Goal: Task Accomplishment & Management: Use online tool/utility

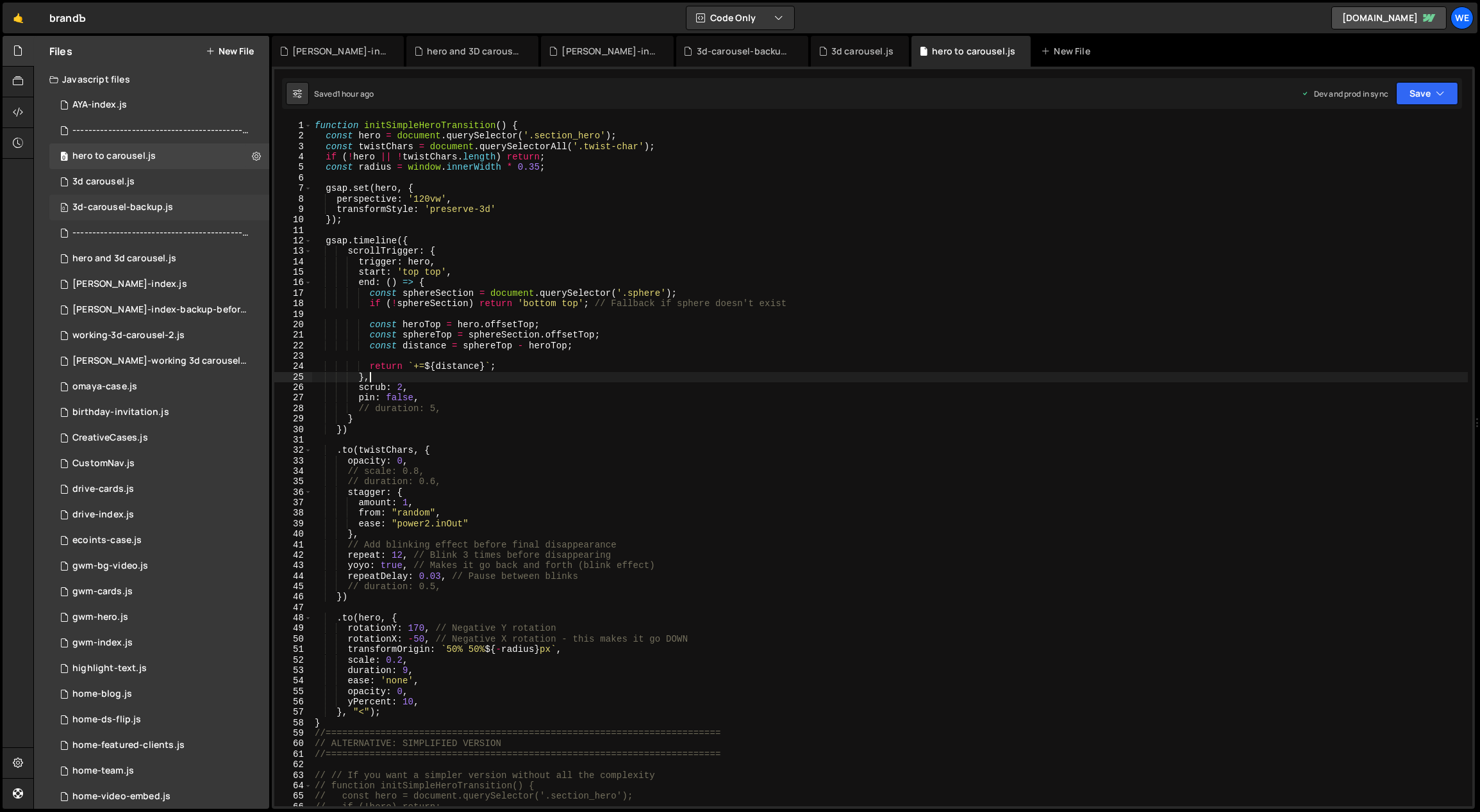
scroll to position [0, 3]
click at [132, 279] on div "[PERSON_NAME]-index.js" at bounding box center [130, 285] width 115 height 11
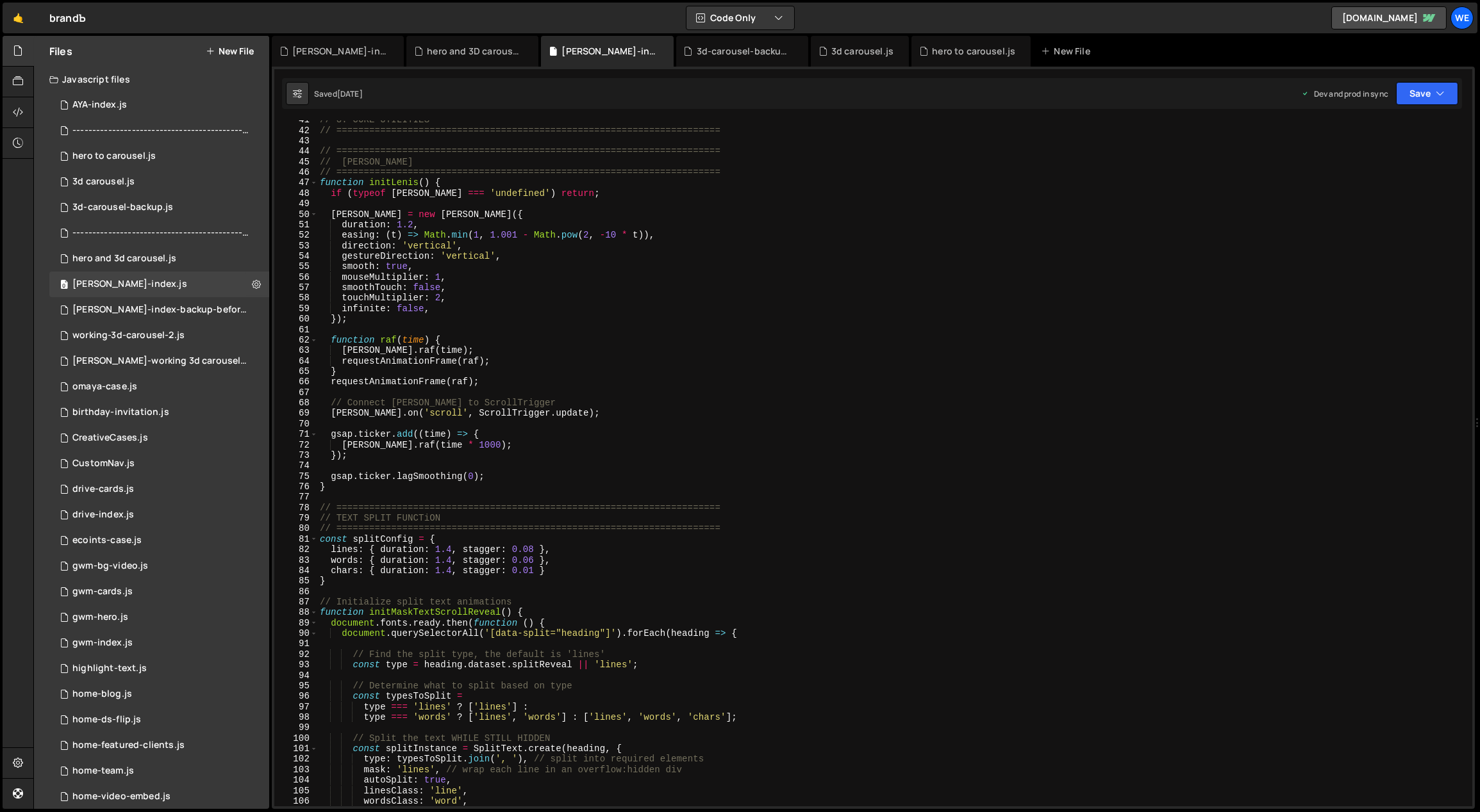
scroll to position [511, 0]
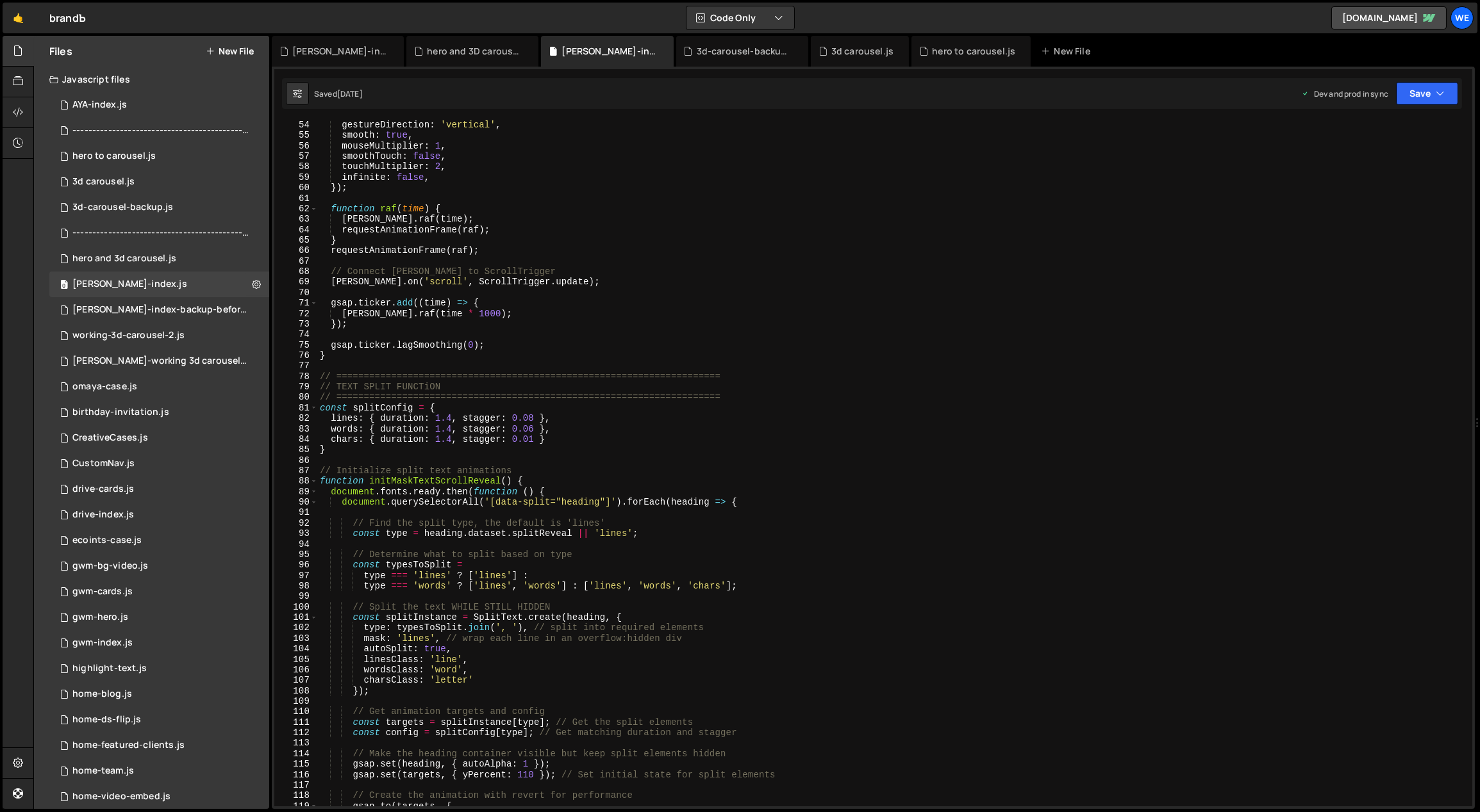
type textarea "}"
click at [534, 452] on div "gestureDirection : 'vertical' , smooth : true , mouseMultiplier : 1 , smoothTou…" at bounding box center [892, 474] width 1151 height 708
click at [120, 176] on div "3d carousel.js" at bounding box center [103, 182] width 62 height 11
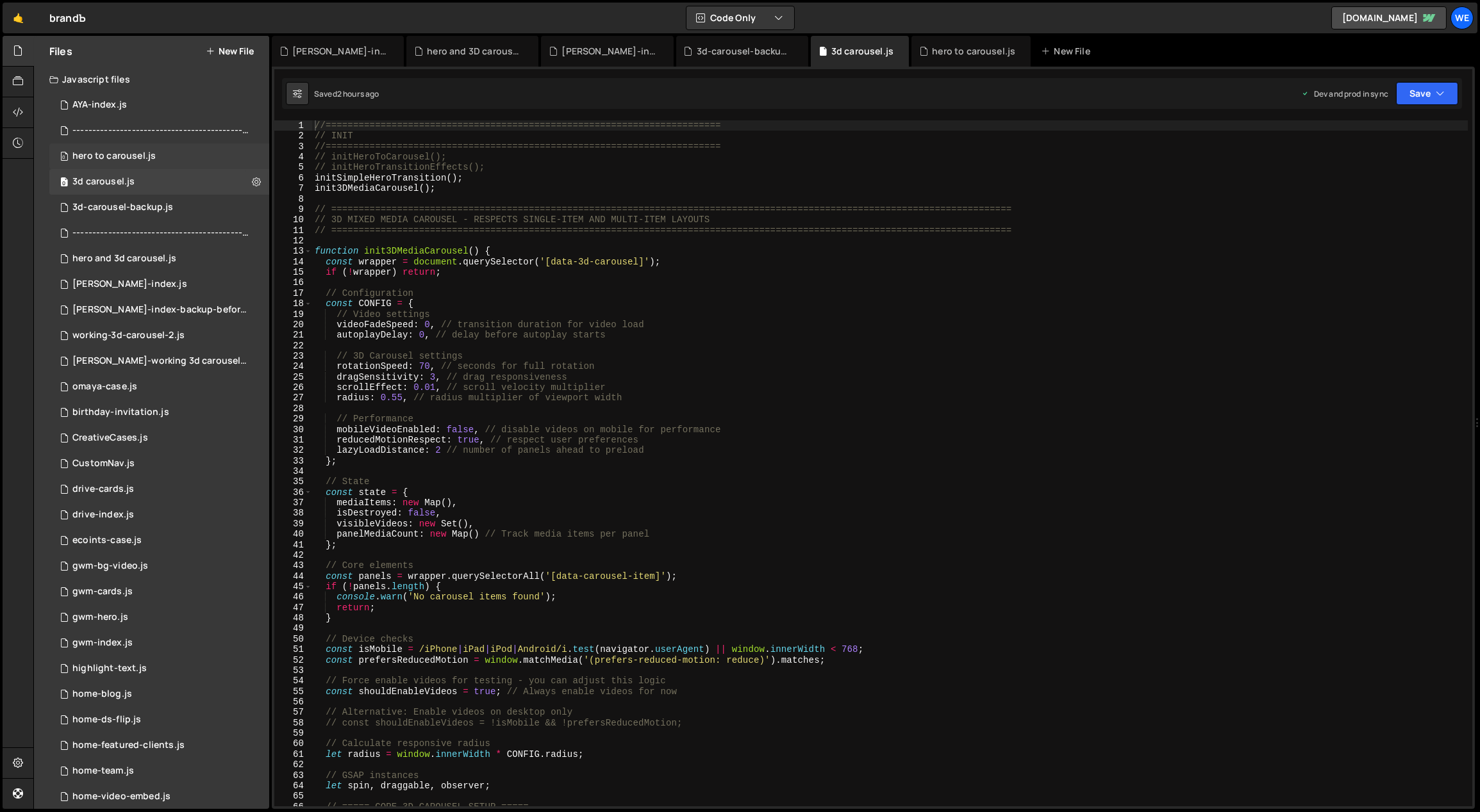
click at [134, 160] on div "hero to carousel.js" at bounding box center [114, 156] width 83 height 11
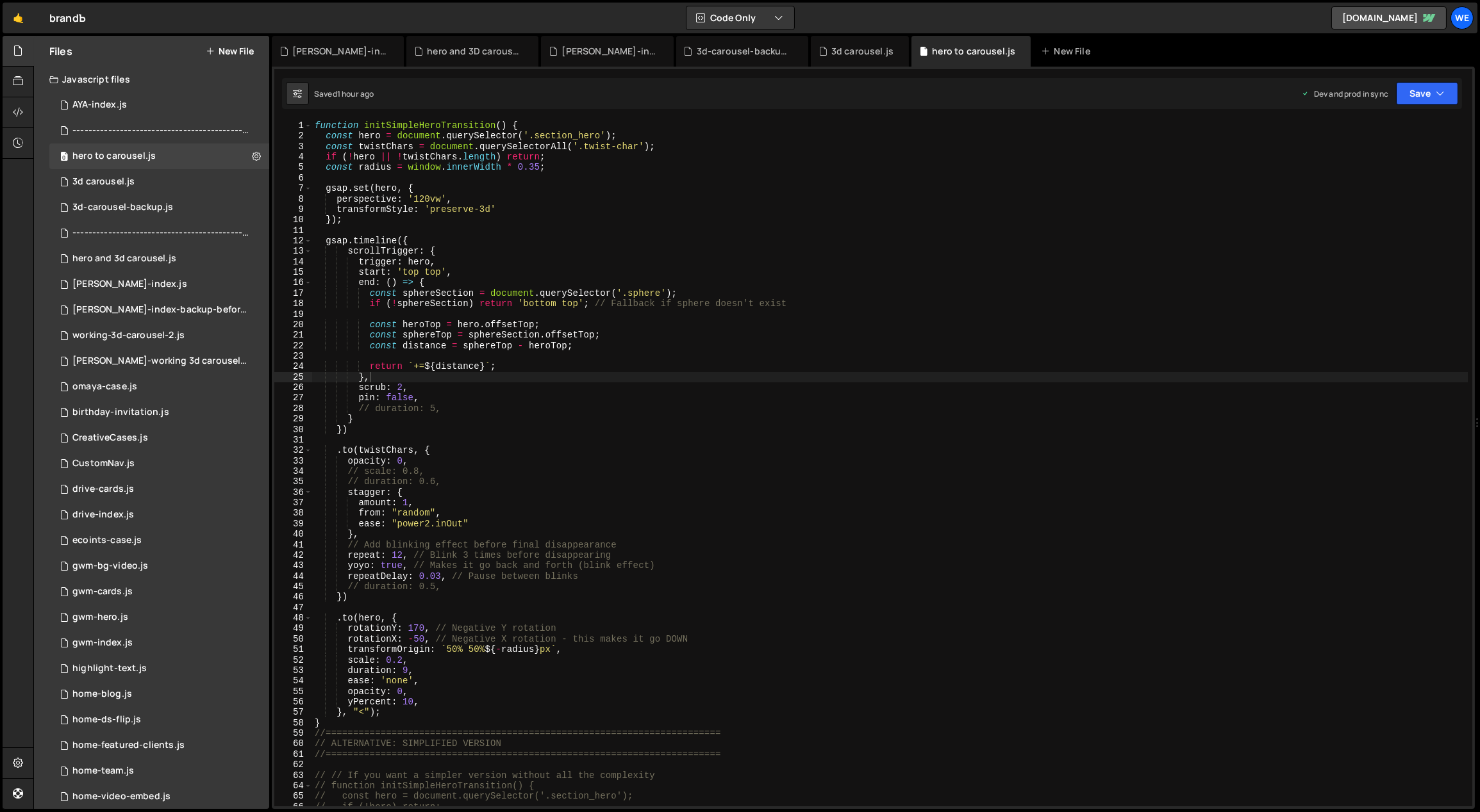
click at [559, 482] on div "function initSimpleHeroTransition ( ) { const hero = document . querySelector (…" at bounding box center [890, 474] width 1157 height 708
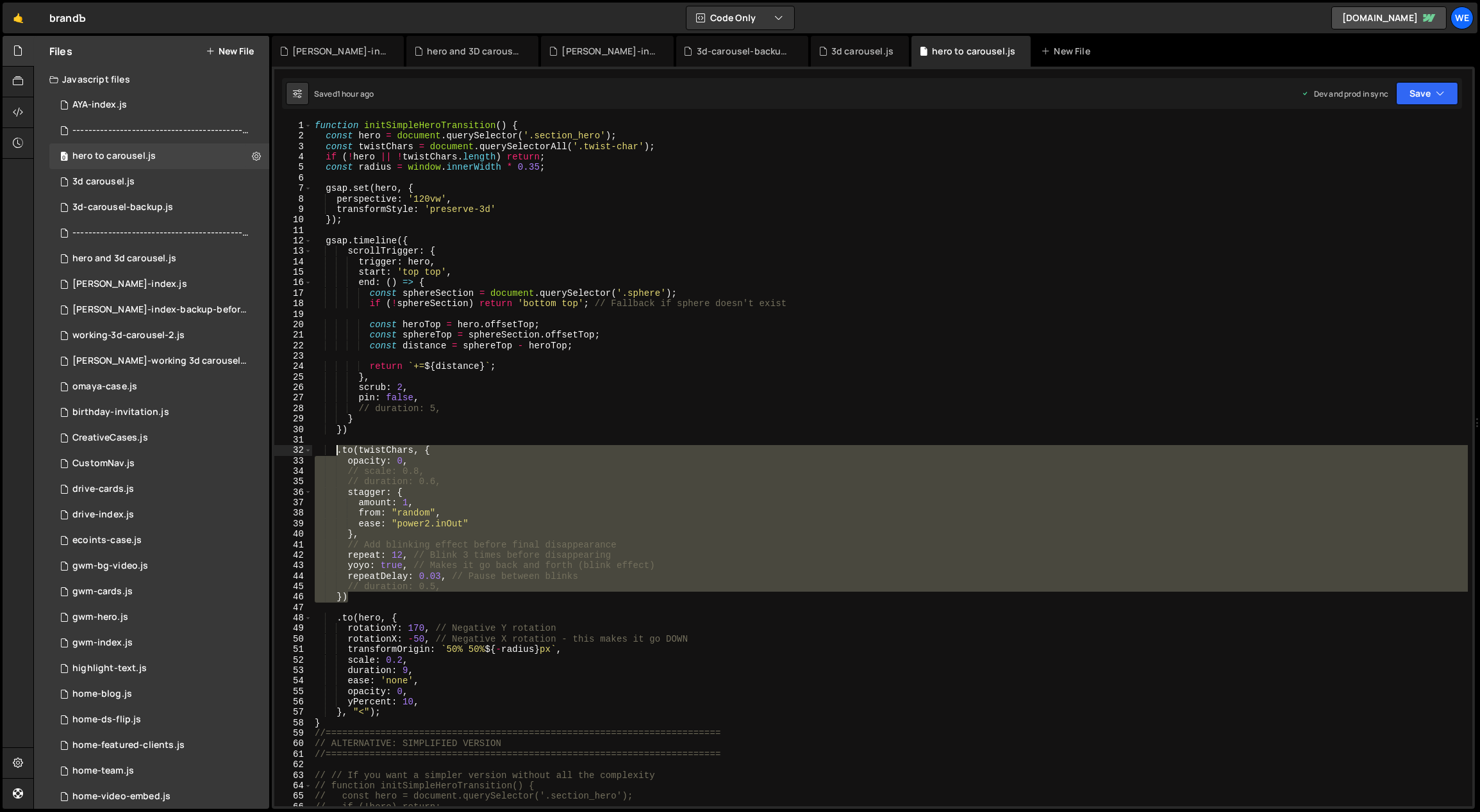
drag, startPoint x: 354, startPoint y: 600, endPoint x: 336, endPoint y: 454, distance: 147.1
click at [336, 454] on div "function initSimpleHeroTransition ( ) { const hero = document . querySelector (…" at bounding box center [890, 474] width 1157 height 708
click at [446, 585] on div "function initSimpleHeroTransition ( ) { const hero = document . querySelector (…" at bounding box center [890, 463] width 1156 height 686
drag, startPoint x: 354, startPoint y: 595, endPoint x: 341, endPoint y: 452, distance: 143.6
click at [341, 452] on div "function initSimpleHeroTransition ( ) { const hero = document . querySelector (…" at bounding box center [890, 474] width 1157 height 708
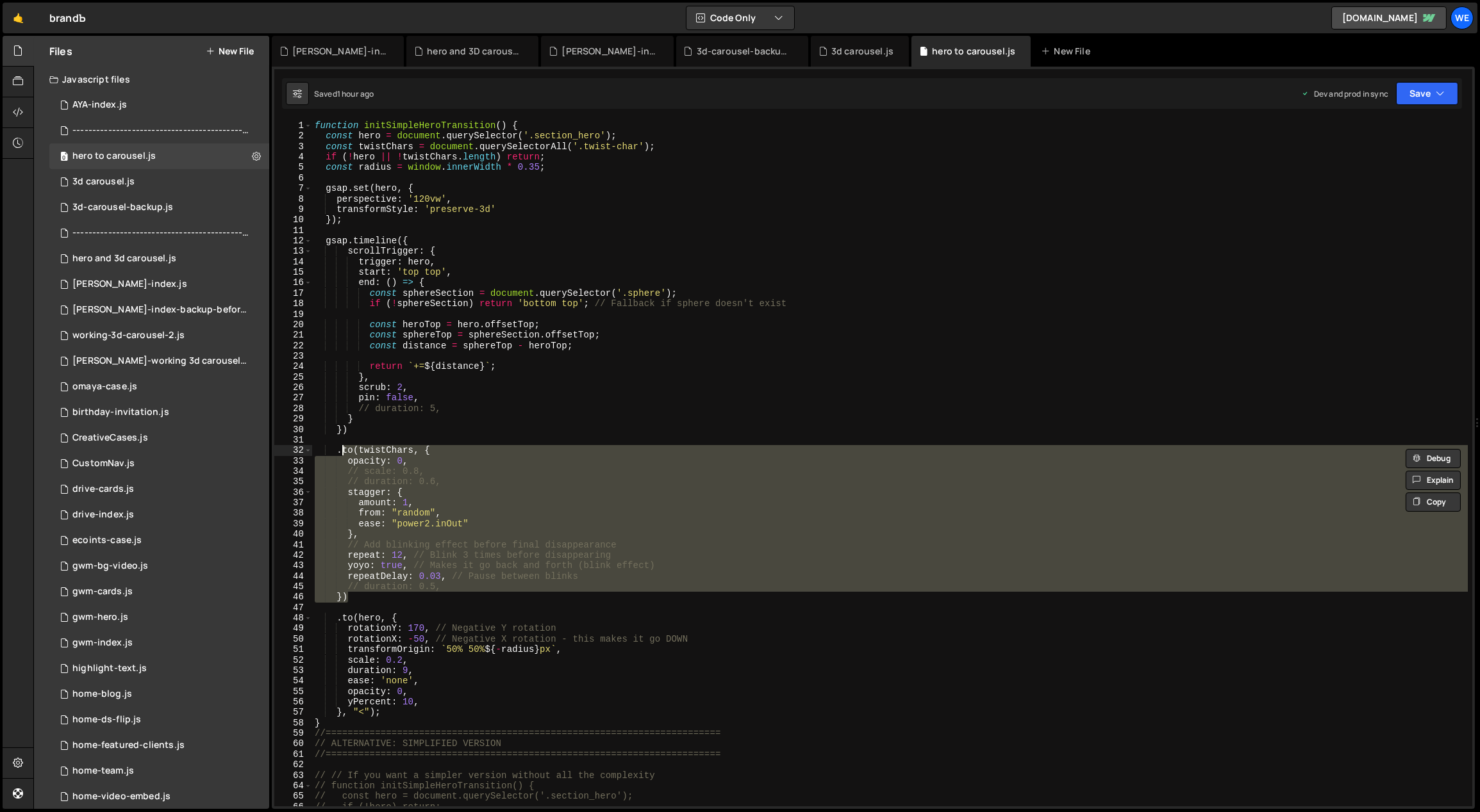
click at [367, 592] on div "function initSimpleHeroTransition ( ) { const hero = document . querySelector (…" at bounding box center [890, 463] width 1156 height 686
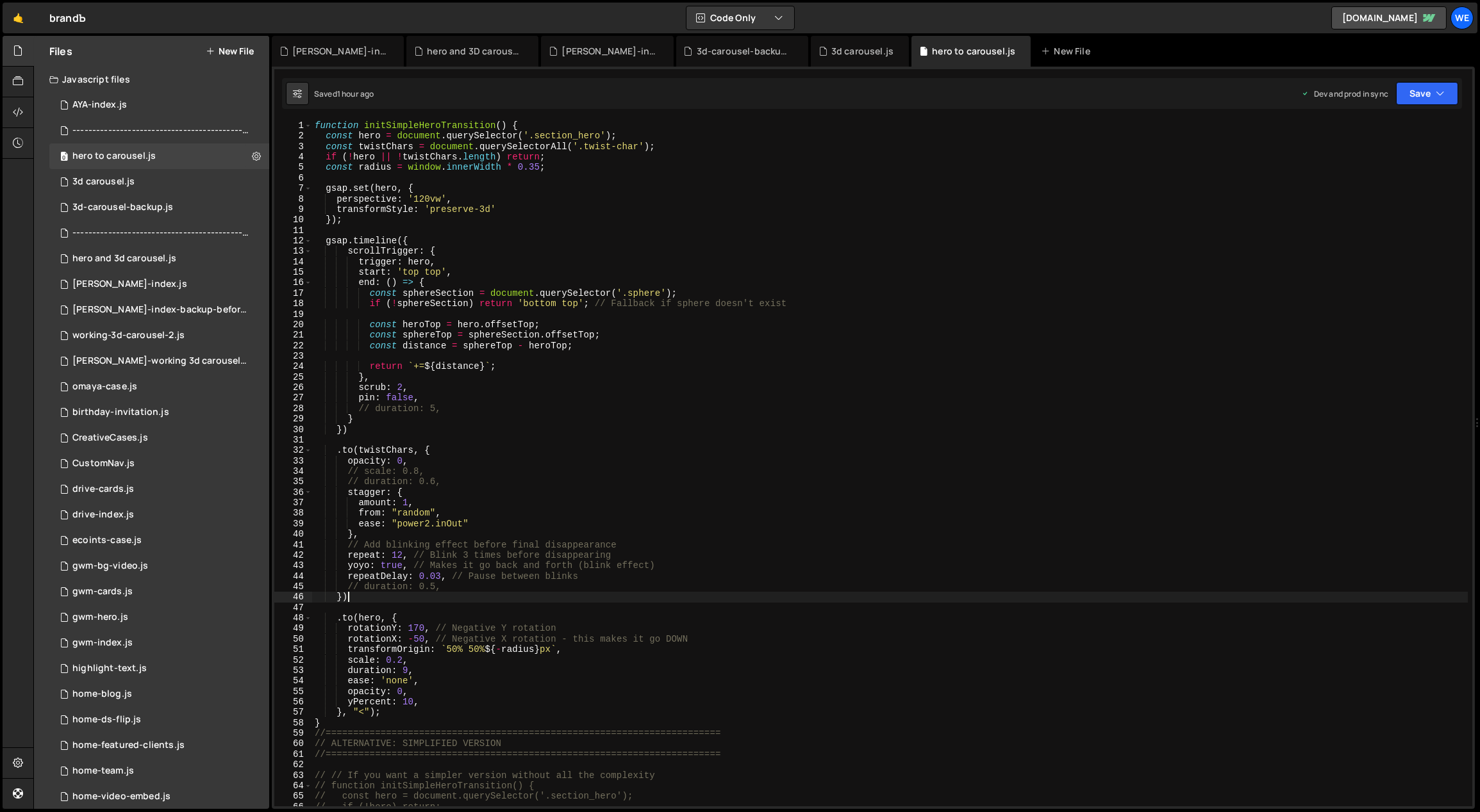
scroll to position [0, 1]
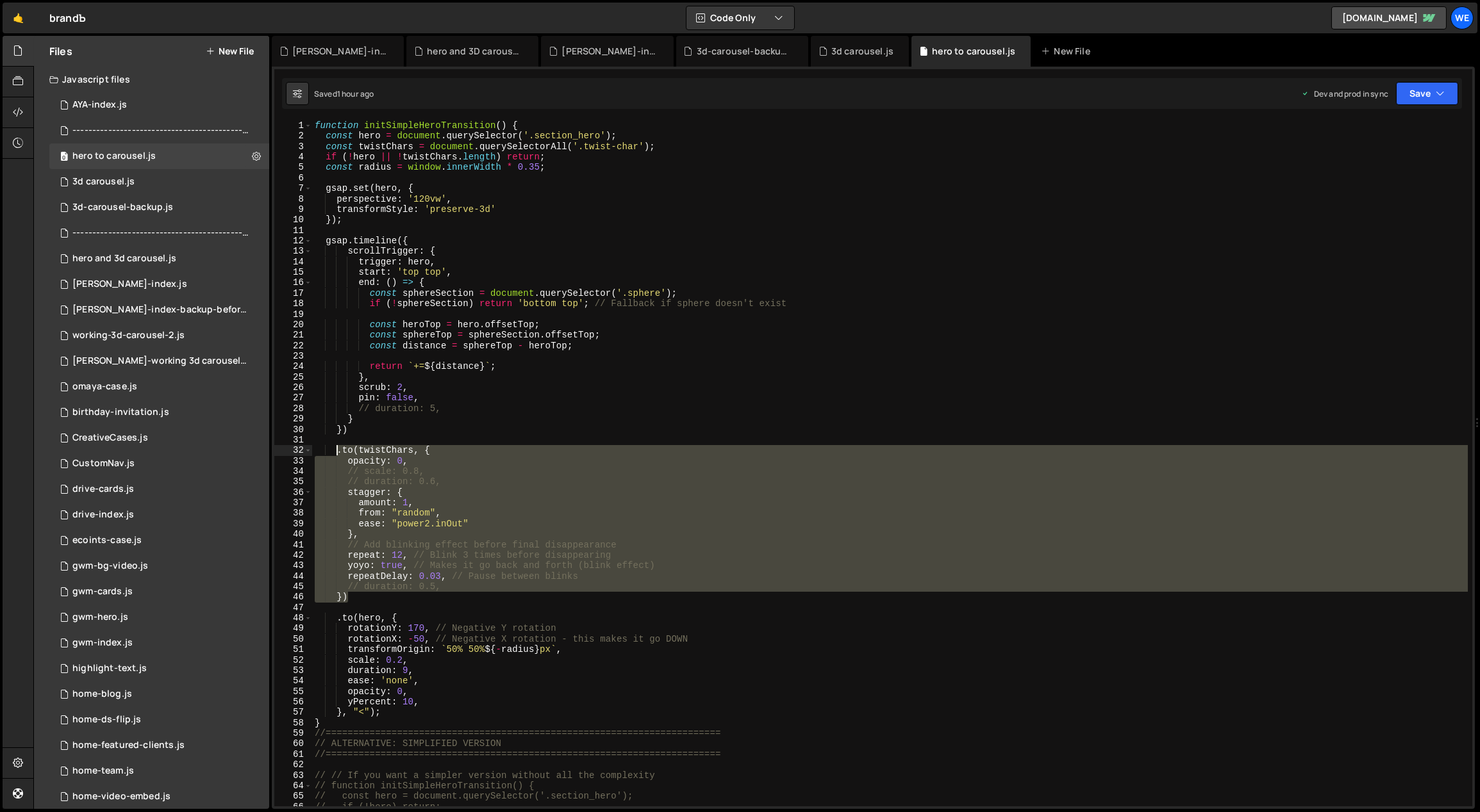
drag, startPoint x: 359, startPoint y: 600, endPoint x: 334, endPoint y: 451, distance: 151.1
click at [334, 451] on div "function initSimpleHeroTransition ( ) { const hero = document . querySelector (…" at bounding box center [890, 474] width 1157 height 708
click at [625, 348] on div "function initSimpleHeroTransition ( ) { const hero = document . querySelector (…" at bounding box center [890, 474] width 1157 height 708
type textarea "const distance = sphereTop - heroTop;"
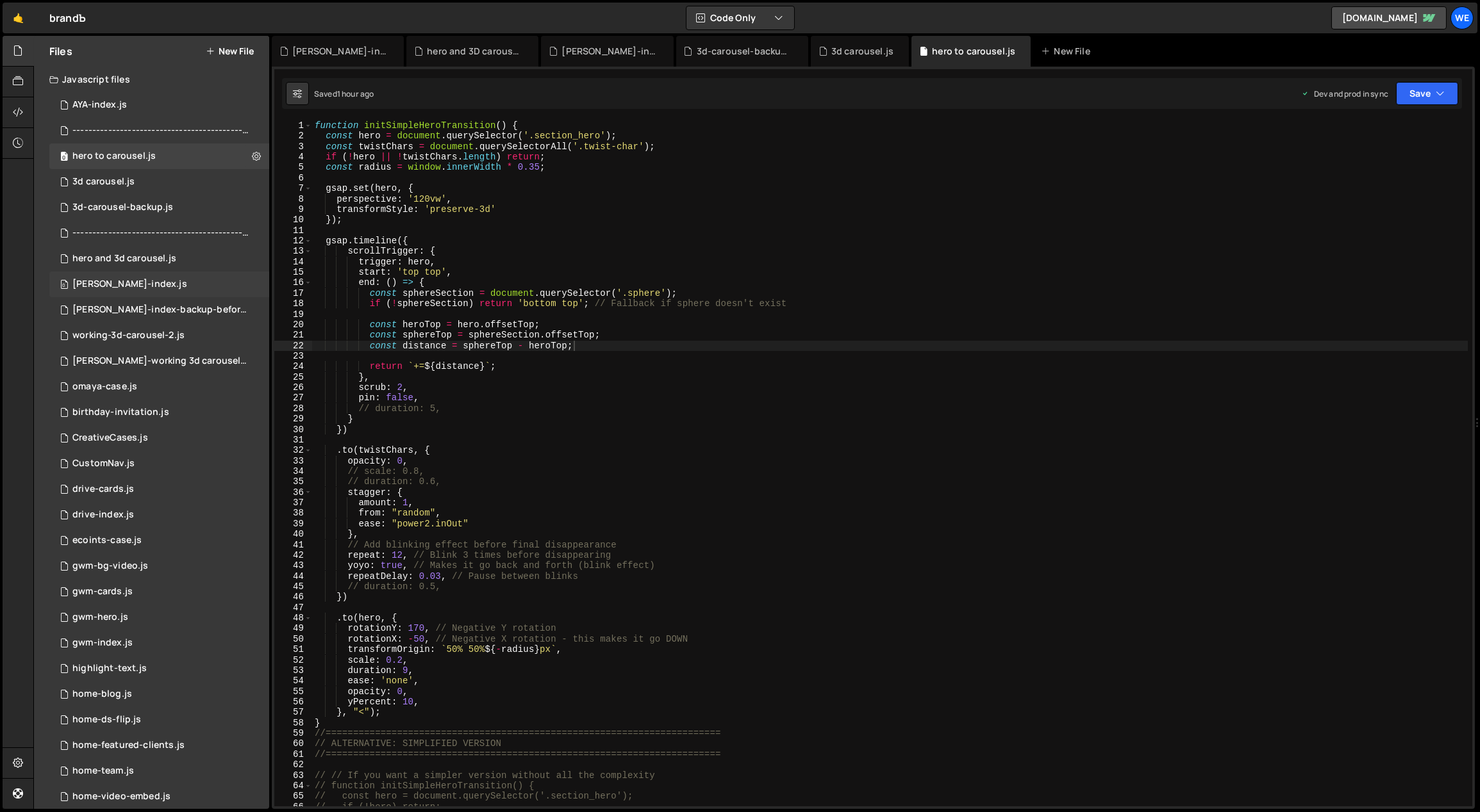
click at [153, 280] on div "0 [PERSON_NAME]-index.js 0" at bounding box center [159, 285] width 220 height 26
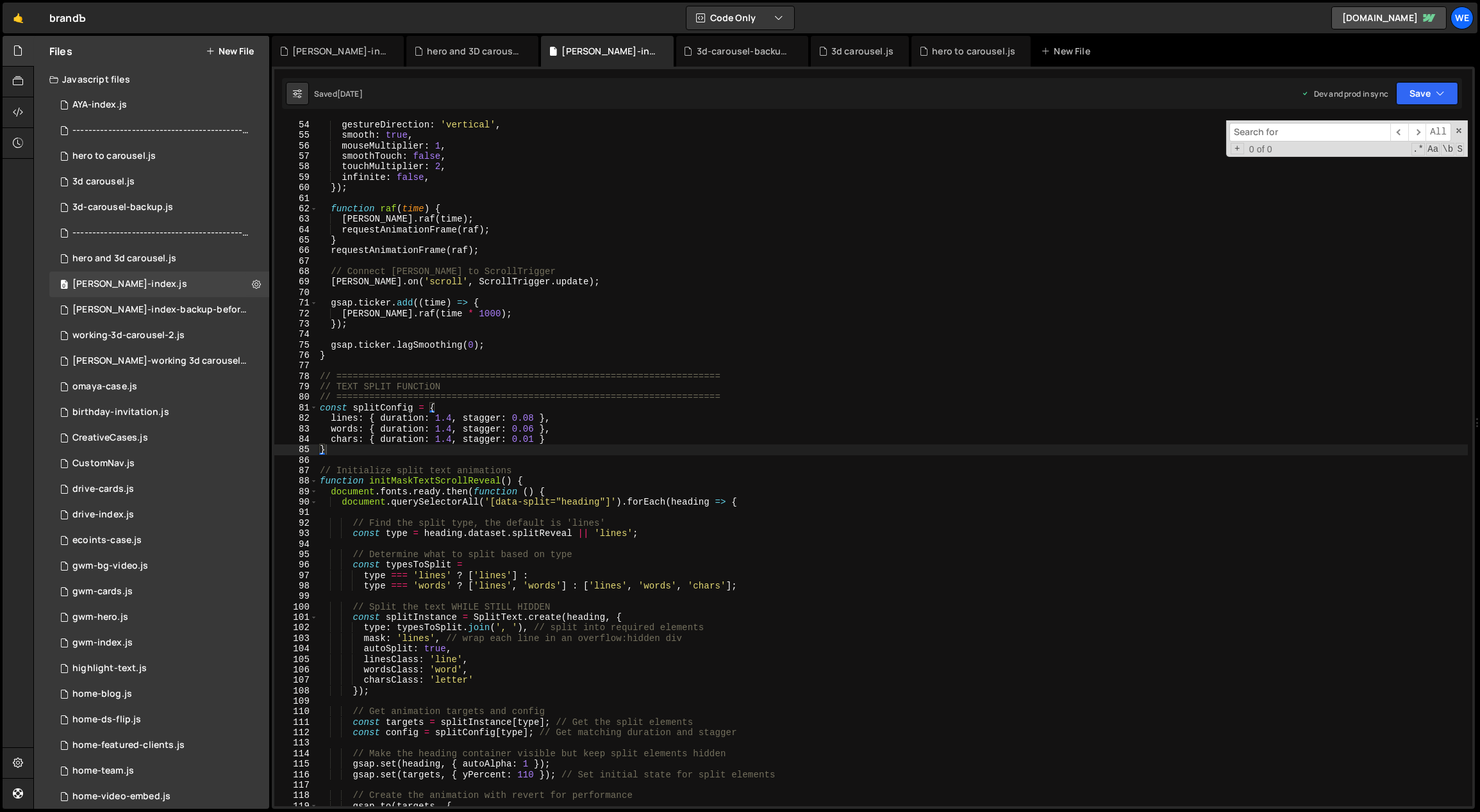
type textarea "document.fonts.ready.then(function () {"
click at [603, 493] on div "gestureDirection : 'vertical' , smooth : true , mouseMultiplier : 1 , smoothTou…" at bounding box center [892, 474] width 1151 height 708
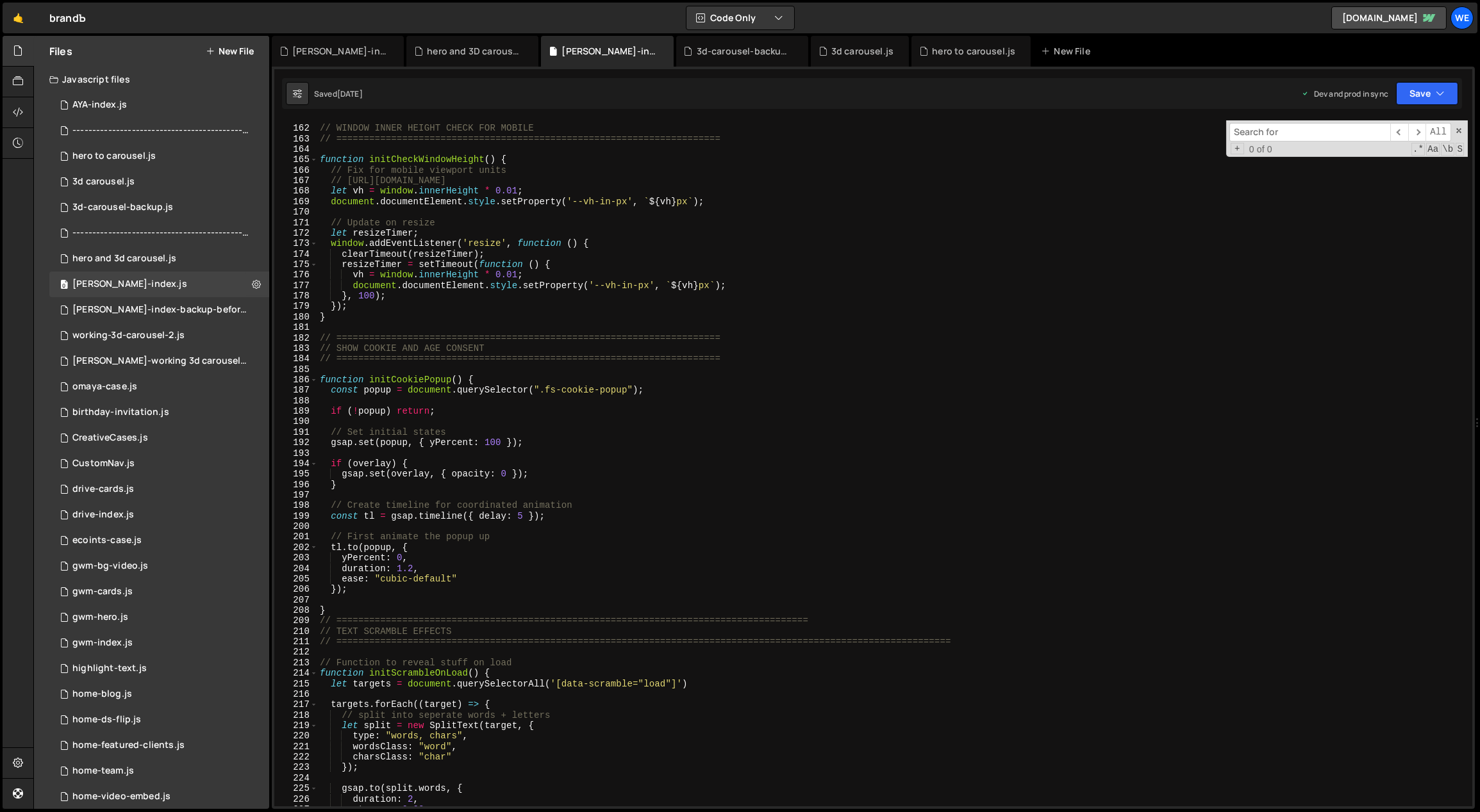
scroll to position [1512, 0]
click at [555, 499] on div "// ====================================================================== // WI…" at bounding box center [892, 467] width 1151 height 708
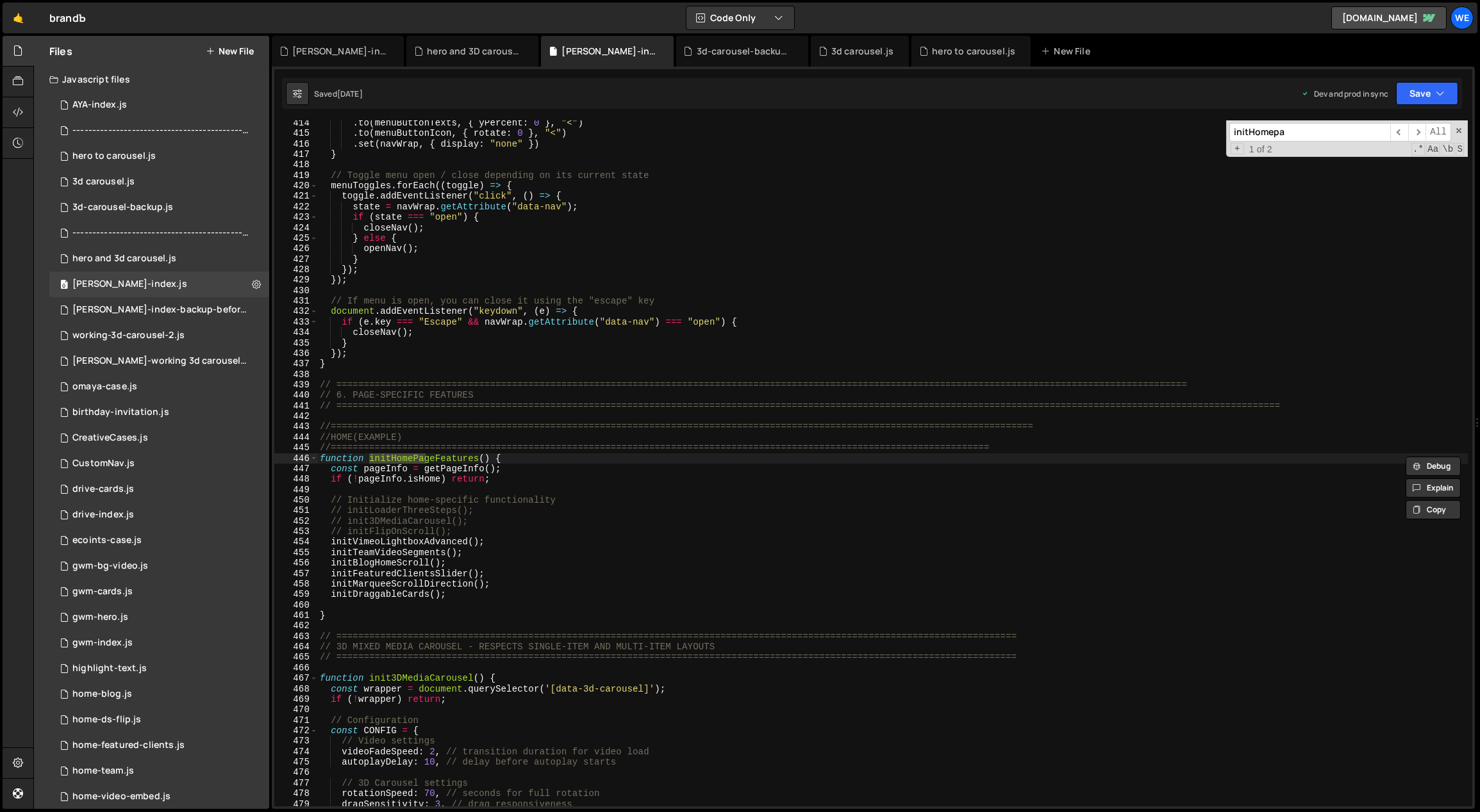
type input "initHomepa"
type textarea "const pageInfo = getPageInfo();"
click at [533, 466] on div ". to ( menuButtonTexts , { yPercent : 0 } , "<" ) . to ( menuButtonIcon , { rot…" at bounding box center [892, 472] width 1151 height 708
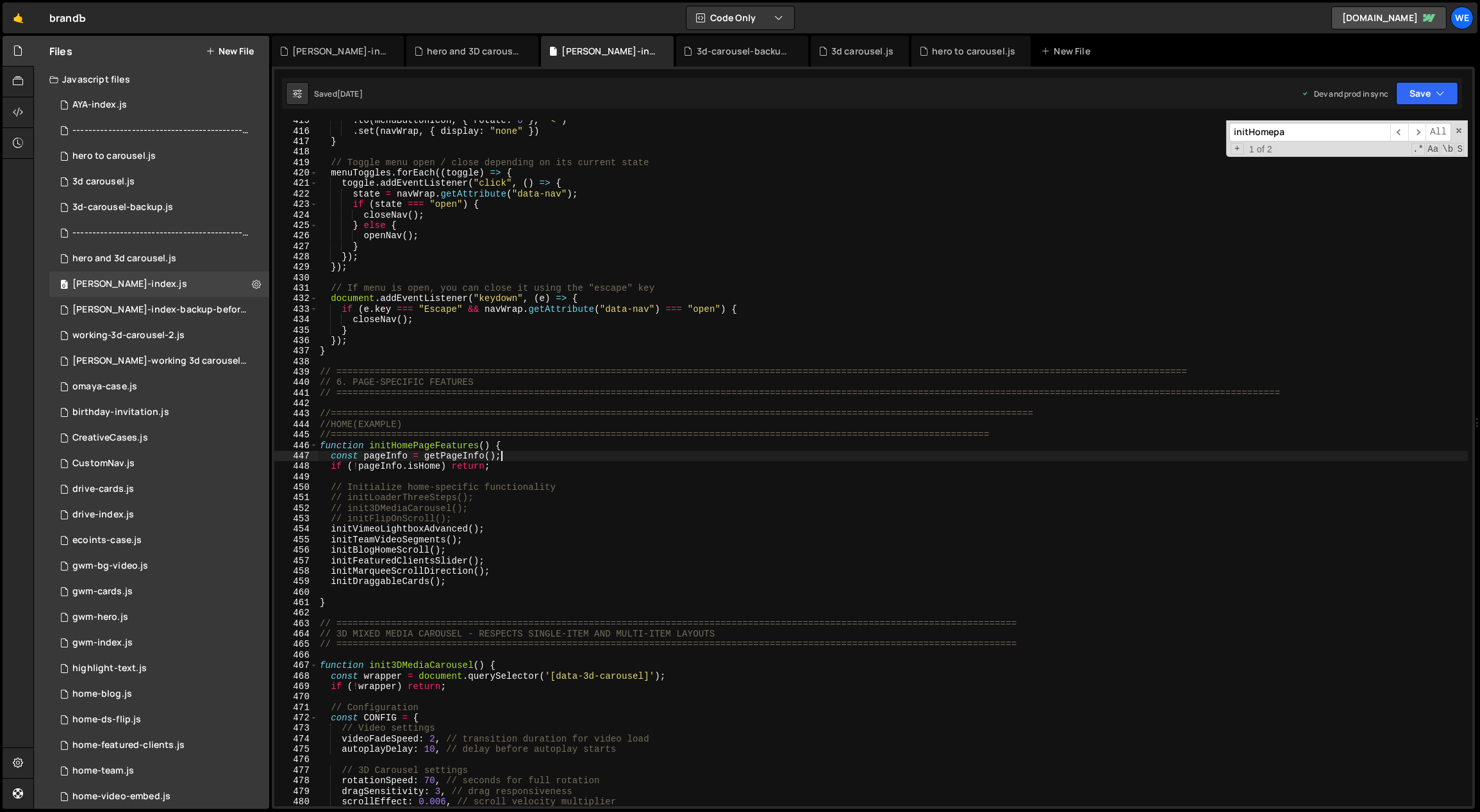
click at [374, 613] on div ". to ( menuButtonIcon , { rotate : 0 } , "<" ) . set ( navWrap , { display : "n…" at bounding box center [892, 469] width 1151 height 708
paste textarea "// cleanupProjectsHeaderAnimation();"
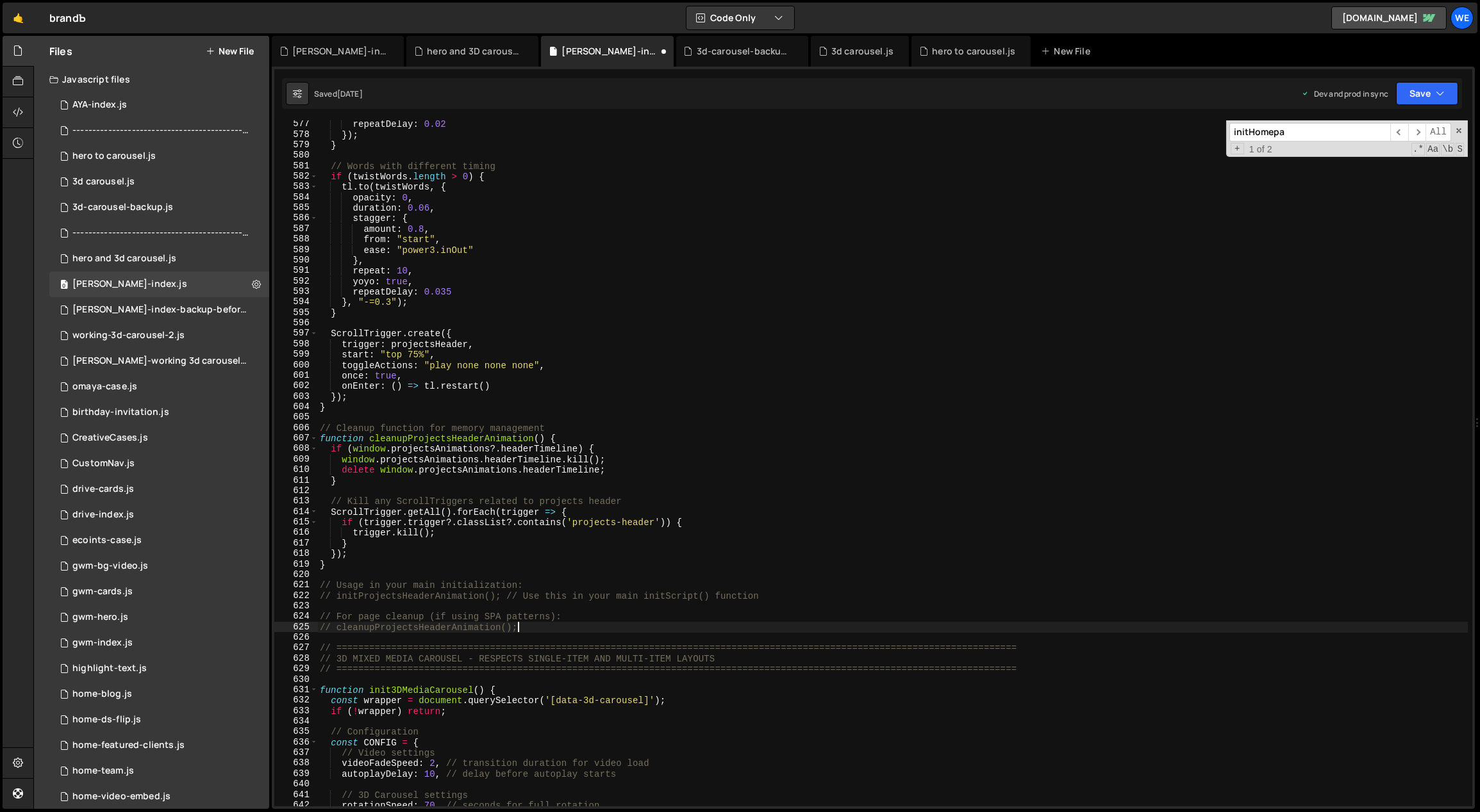
scroll to position [5007, 0]
drag, startPoint x: 501, startPoint y: 596, endPoint x: 336, endPoint y: 596, distance: 165.0
click at [336, 596] on div "repeatDelay : 0.02 }) ; } // Words with different timing if ( twistWords . leng…" at bounding box center [892, 473] width 1151 height 708
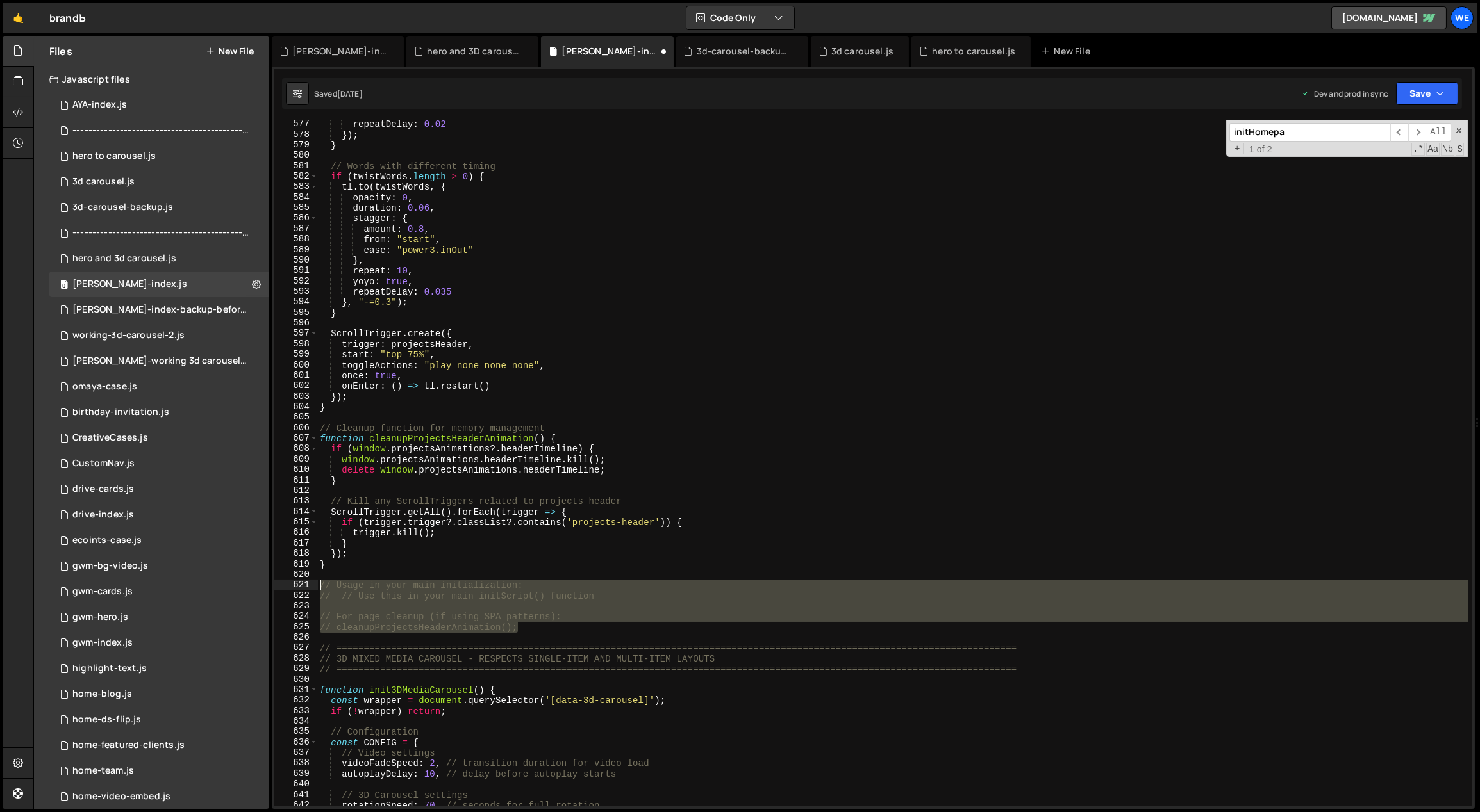
drag, startPoint x: 475, startPoint y: 613, endPoint x: 297, endPoint y: 586, distance: 180.0
click at [297, 586] on div "// // Use this in your main initScript() function 577 578 579 580 581 582 583 5…" at bounding box center [873, 463] width 1198 height 686
type textarea "// Usage in your main initialization: // // Use this in your main initScript() …"
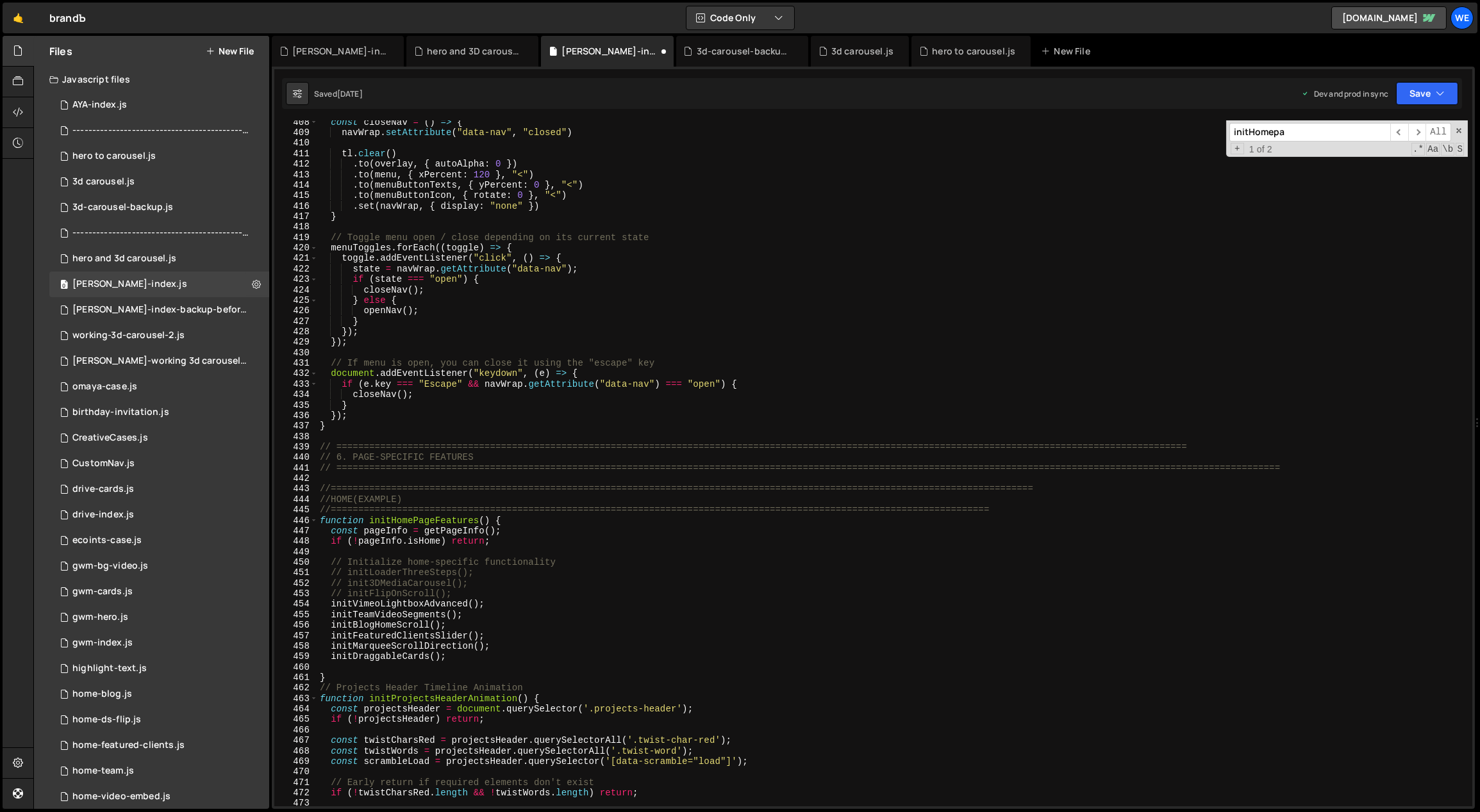
scroll to position [3590, 0]
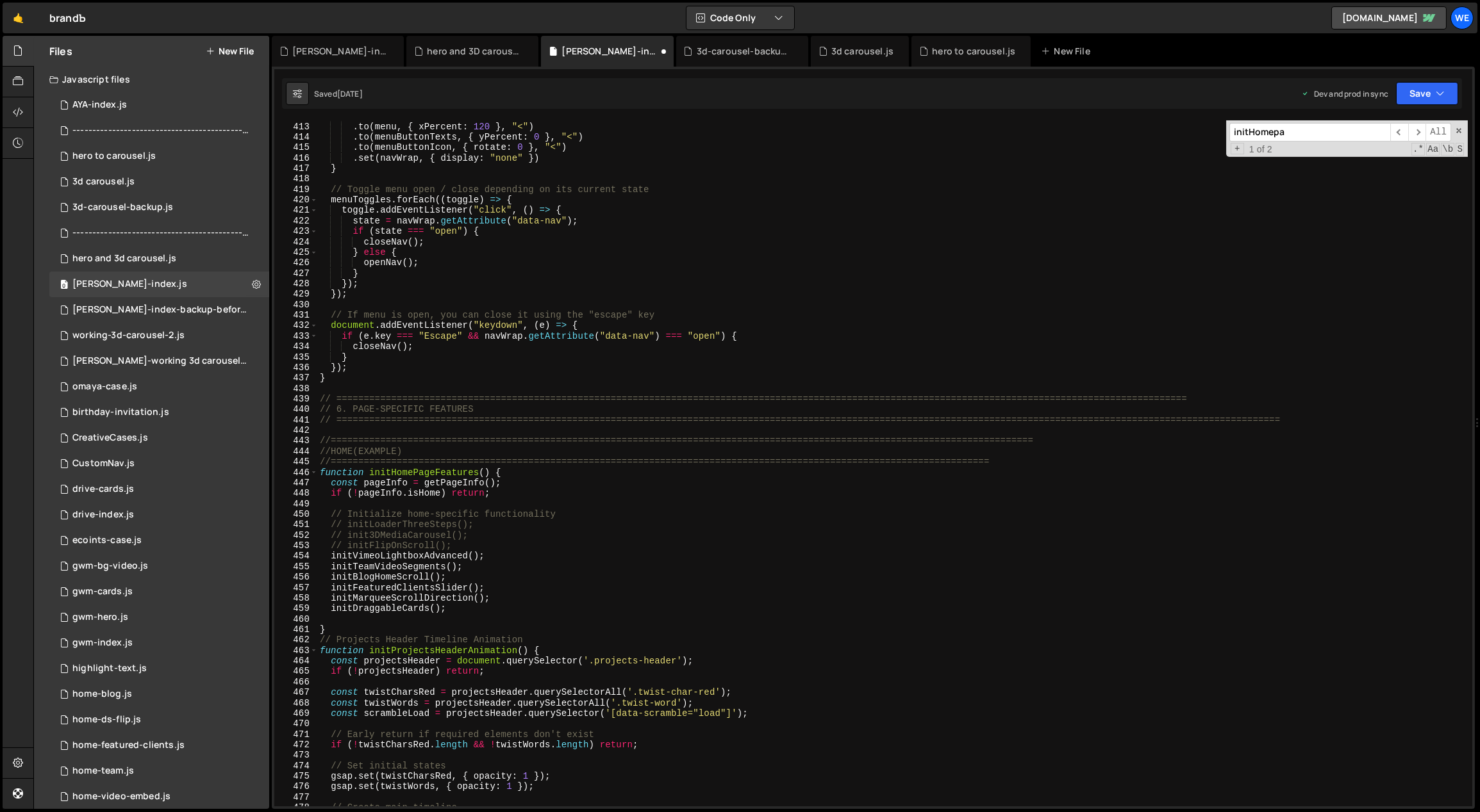
click at [476, 585] on div ". to ( overlay , { autoAlpha : 0 }) . to ( menu , { xPercent : 120 } , "<" ) . …" at bounding box center [892, 465] width 1151 height 708
click at [488, 568] on div ". to ( overlay , { autoAlpha : 0 }) . to ( menu , { xPercent : 120 } , "<" ) . …" at bounding box center [892, 465] width 1151 height 708
click at [486, 576] on div ". to ( overlay , { autoAlpha : 0 }) . to ( menu , { xPercent : 120 } , "<" ) . …" at bounding box center [892, 465] width 1151 height 708
click at [493, 566] on div ". to ( overlay , { autoAlpha : 0 }) . to ( menu , { xPercent : 120 } , "<" ) . …" at bounding box center [892, 465] width 1151 height 708
click at [470, 608] on div ". to ( overlay , { autoAlpha : 0 }) . to ( menu , { xPercent : 120 } , "<" ) . …" at bounding box center [892, 465] width 1151 height 708
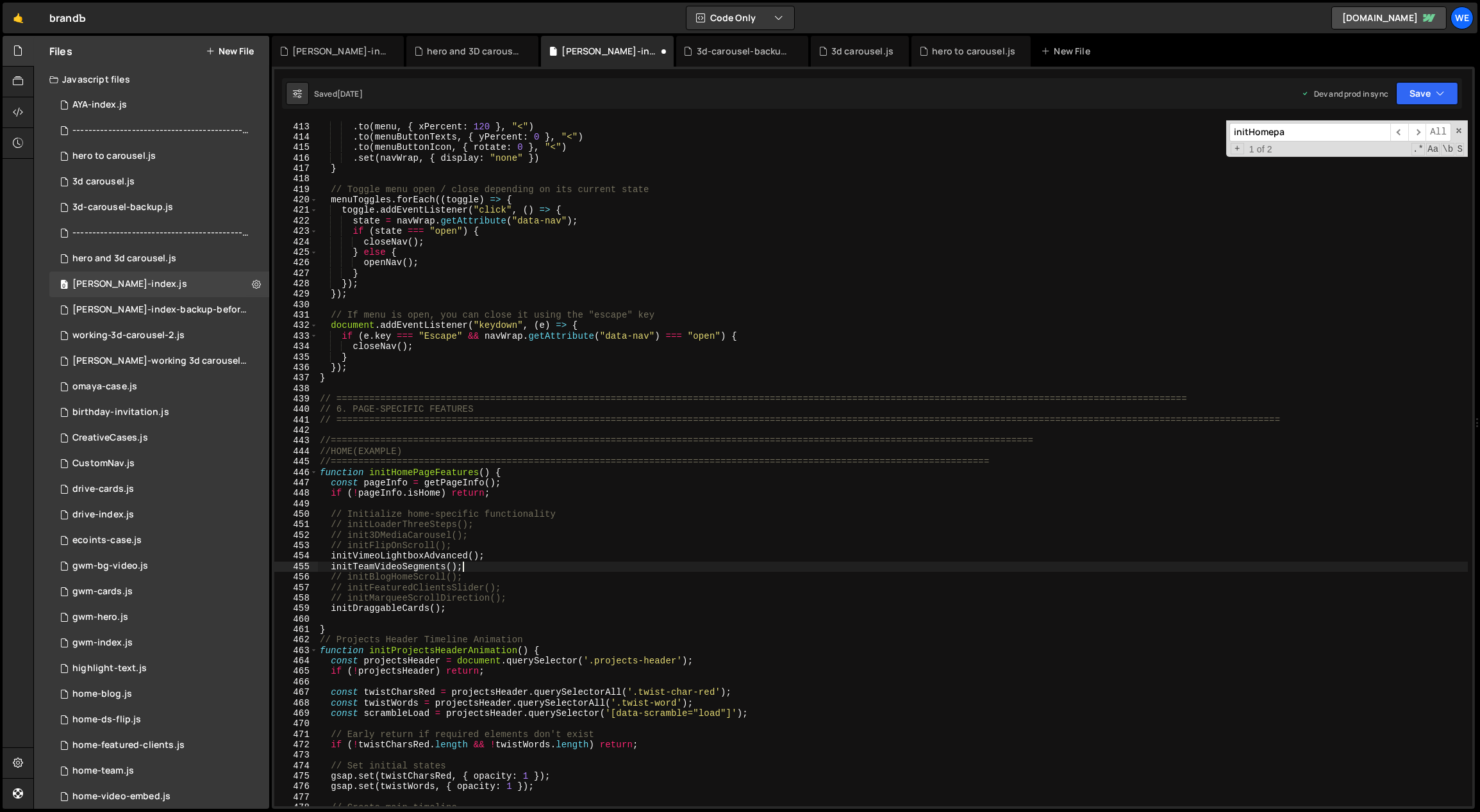
click at [493, 570] on div ". to ( overlay , { autoAlpha : 0 }) . to ( menu , { xPercent : 120 } , "<" ) . …" at bounding box center [892, 465] width 1151 height 708
click at [501, 558] on div ". to ( overlay , { autoAlpha : 0 }) . to ( menu , { xPercent : 120 } , "<" ) . …" at bounding box center [892, 465] width 1151 height 708
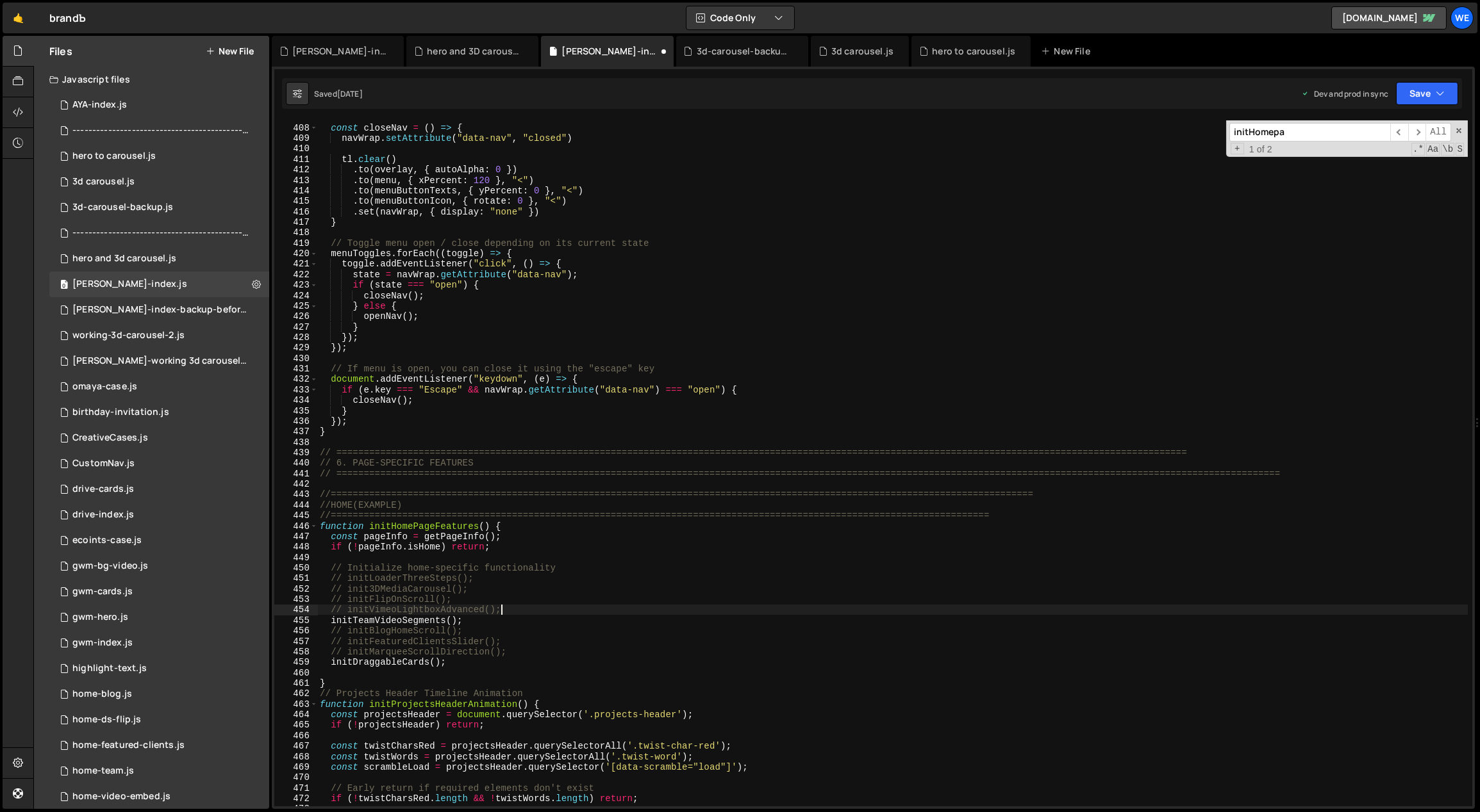
click at [511, 589] on div "const closeNav = ( ) => { navWrap . setAttribute ( "data-nav" , "closed" ) tl .…" at bounding box center [892, 466] width 1151 height 708
click at [511, 601] on div "const closeNav = ( ) => { navWrap . setAttribute ( "data-nav" , "closed" ) tl .…" at bounding box center [892, 466] width 1151 height 708
click at [485, 619] on div "const closeNav = ( ) => { navWrap . setAttribute ( "data-nav" , "closed" ) tl .…" at bounding box center [892, 466] width 1151 height 708
type textarea "initTeamVideoSegments();"
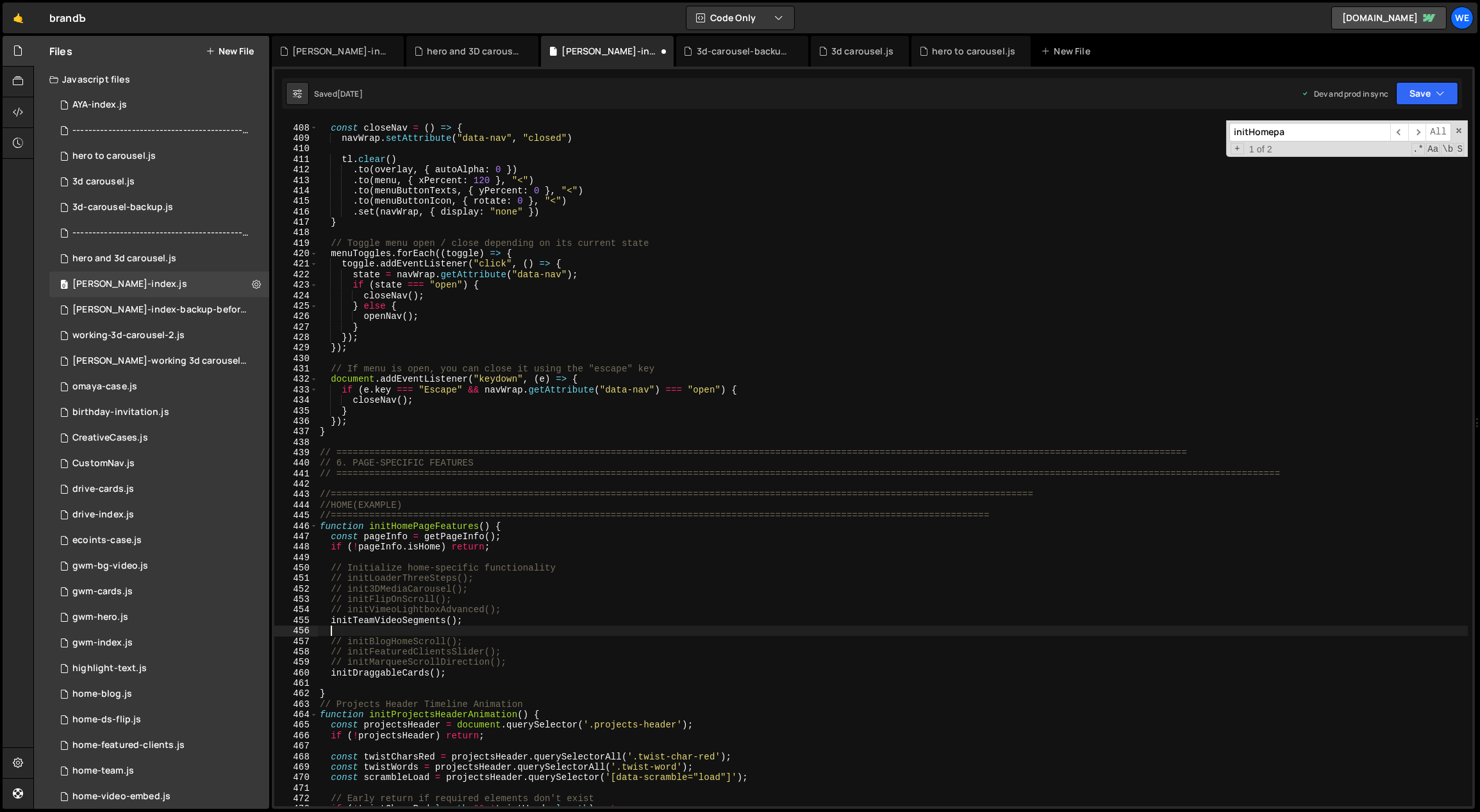
paste textarea "initProjectsHeaderAnimation();"
type textarea "initProjectsHeaderAnimation();"
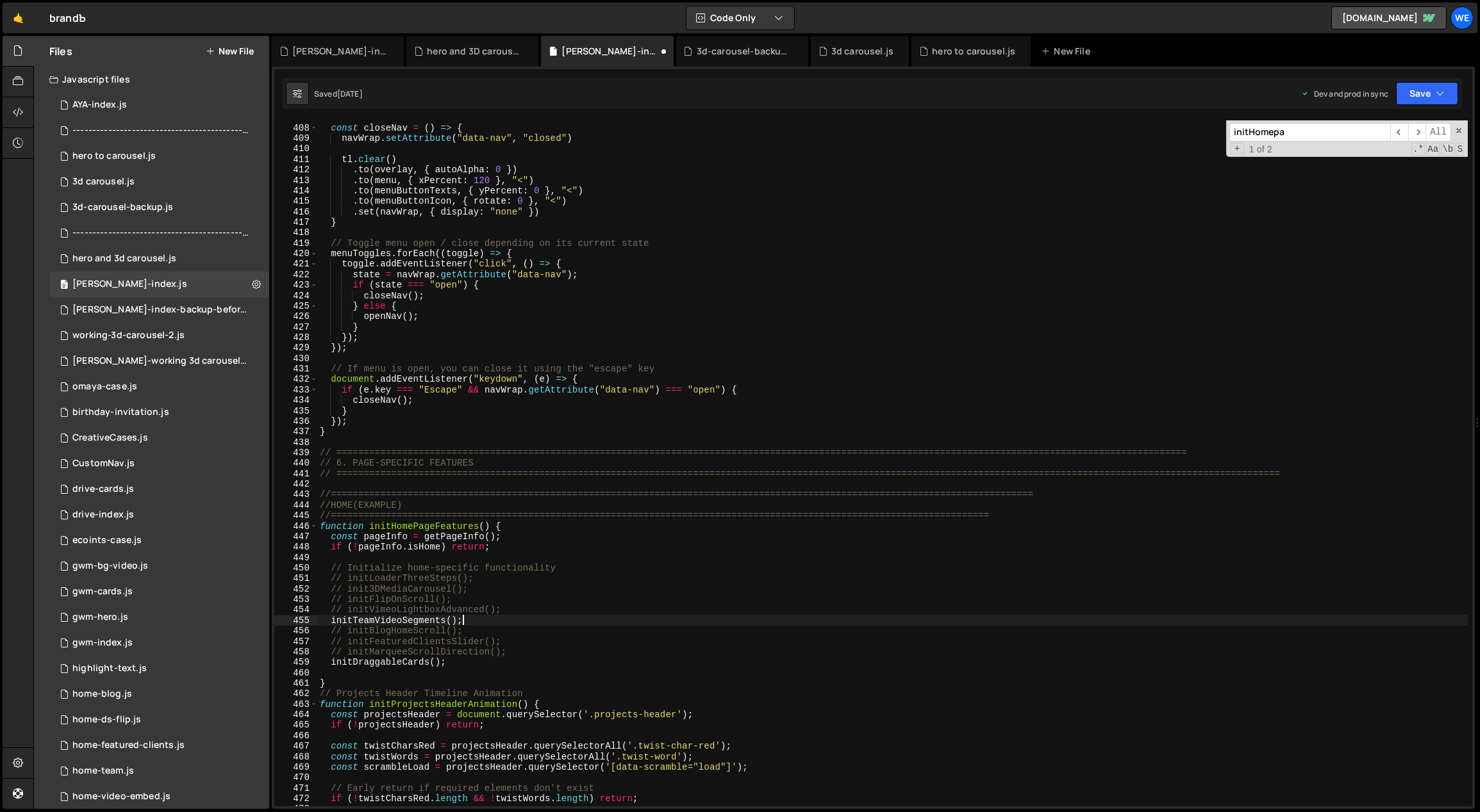
scroll to position [3535, 0]
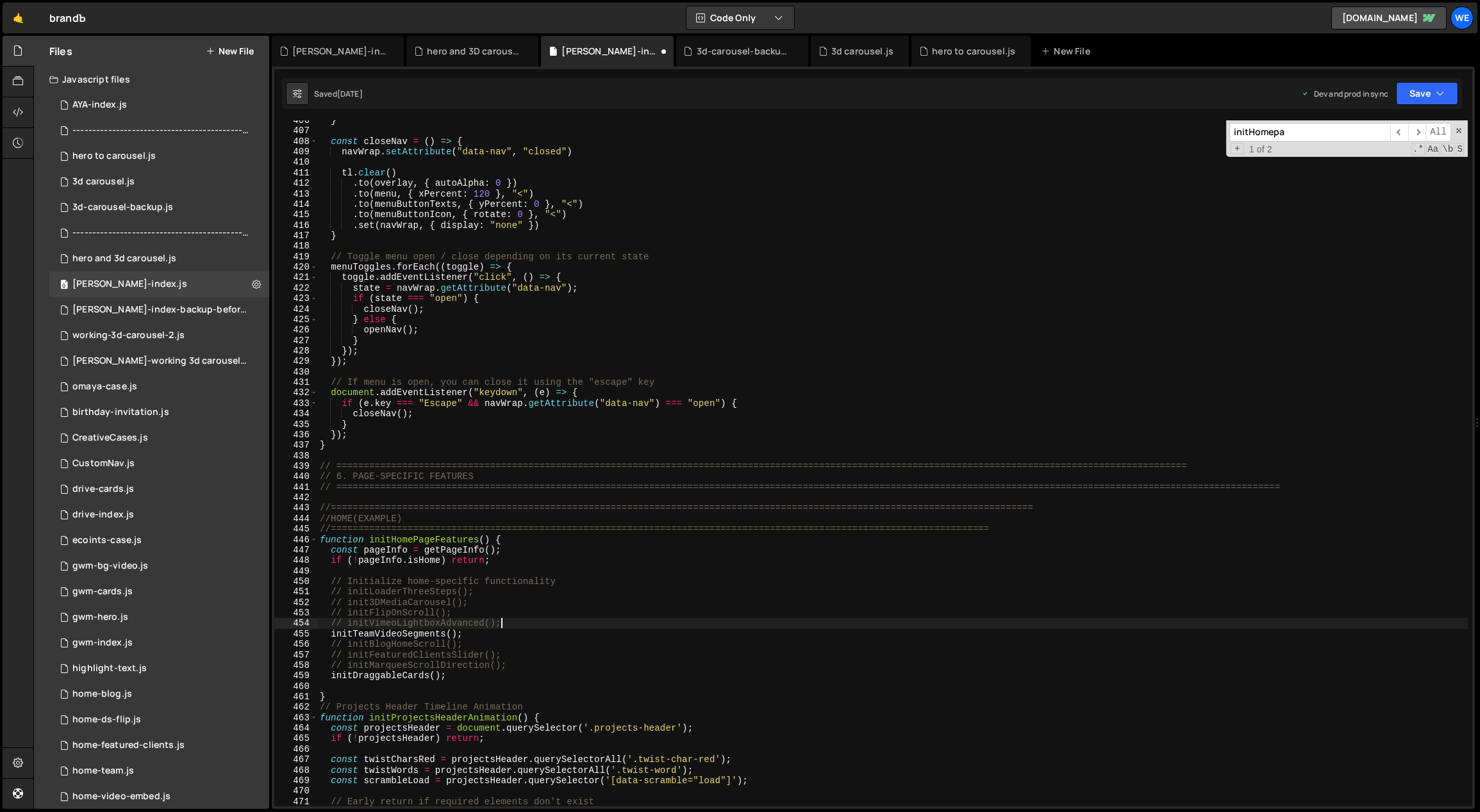
click at [511, 620] on div "} const closeNav = ( ) => { navWrap . setAttribute ( "data-nav" , "closed" ) tl…" at bounding box center [892, 469] width 1151 height 708
type textarea "// initVimeoLightboxAdvanced();"
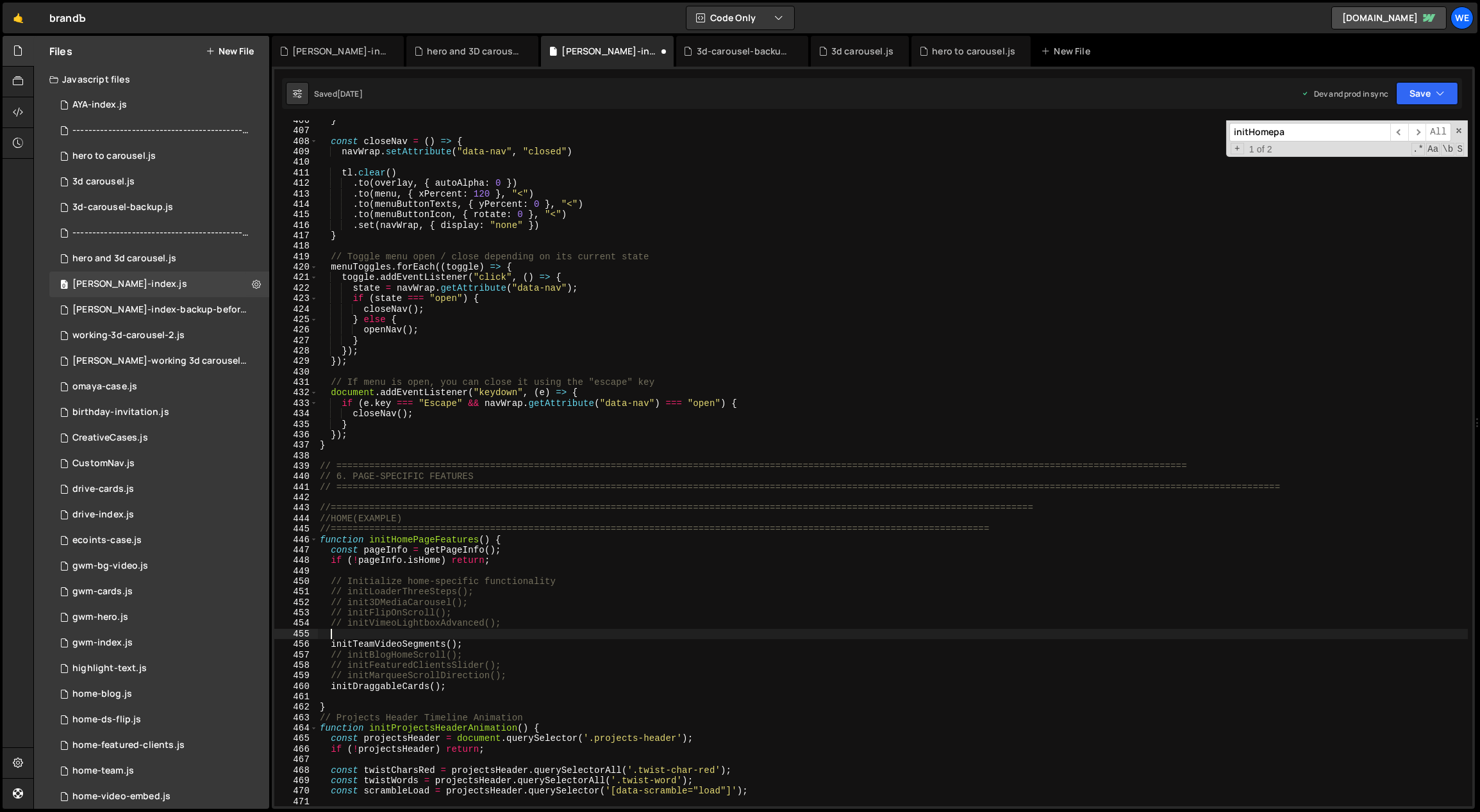
paste textarea "initProjectsHeaderAnimation();"
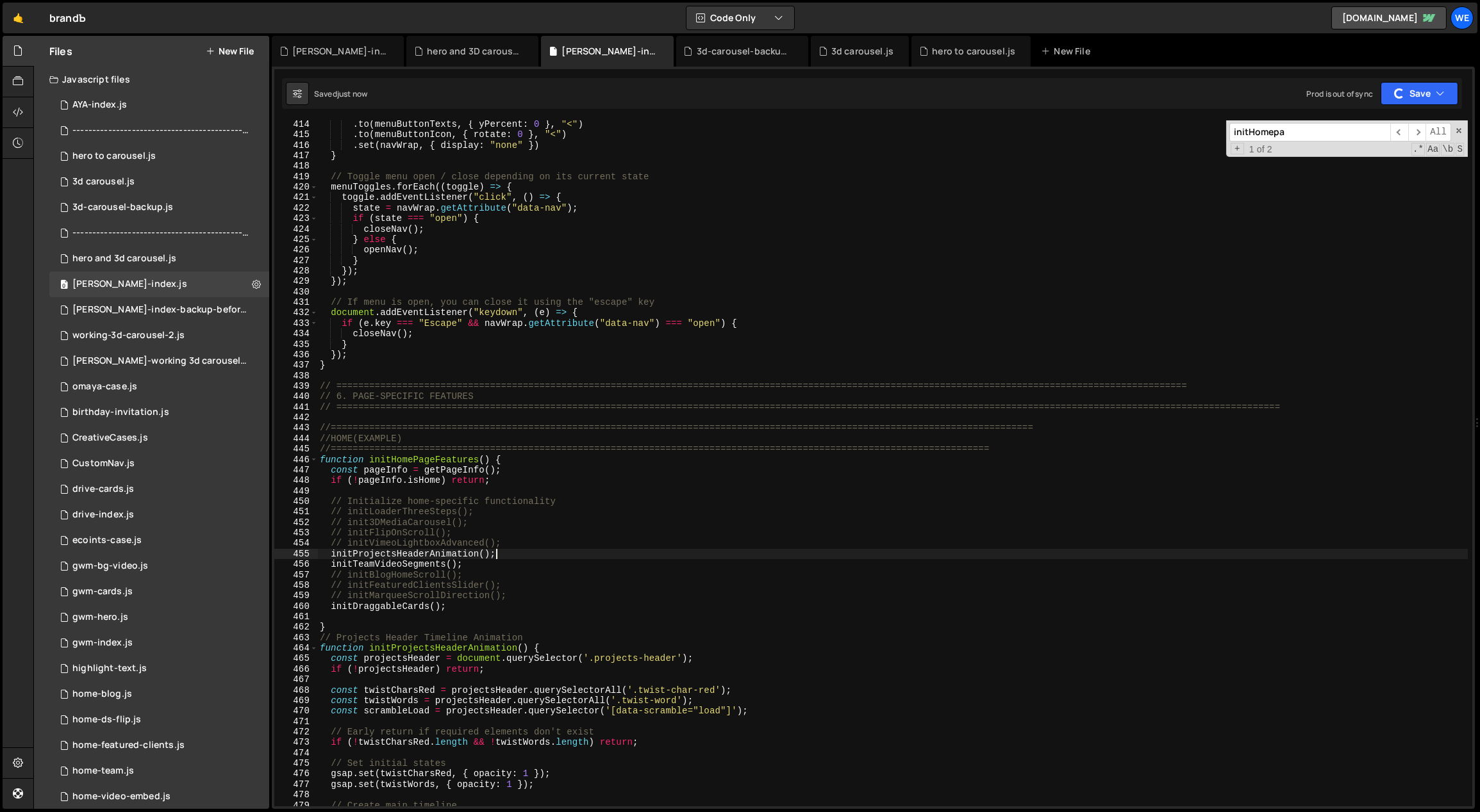
scroll to position [3602, 0]
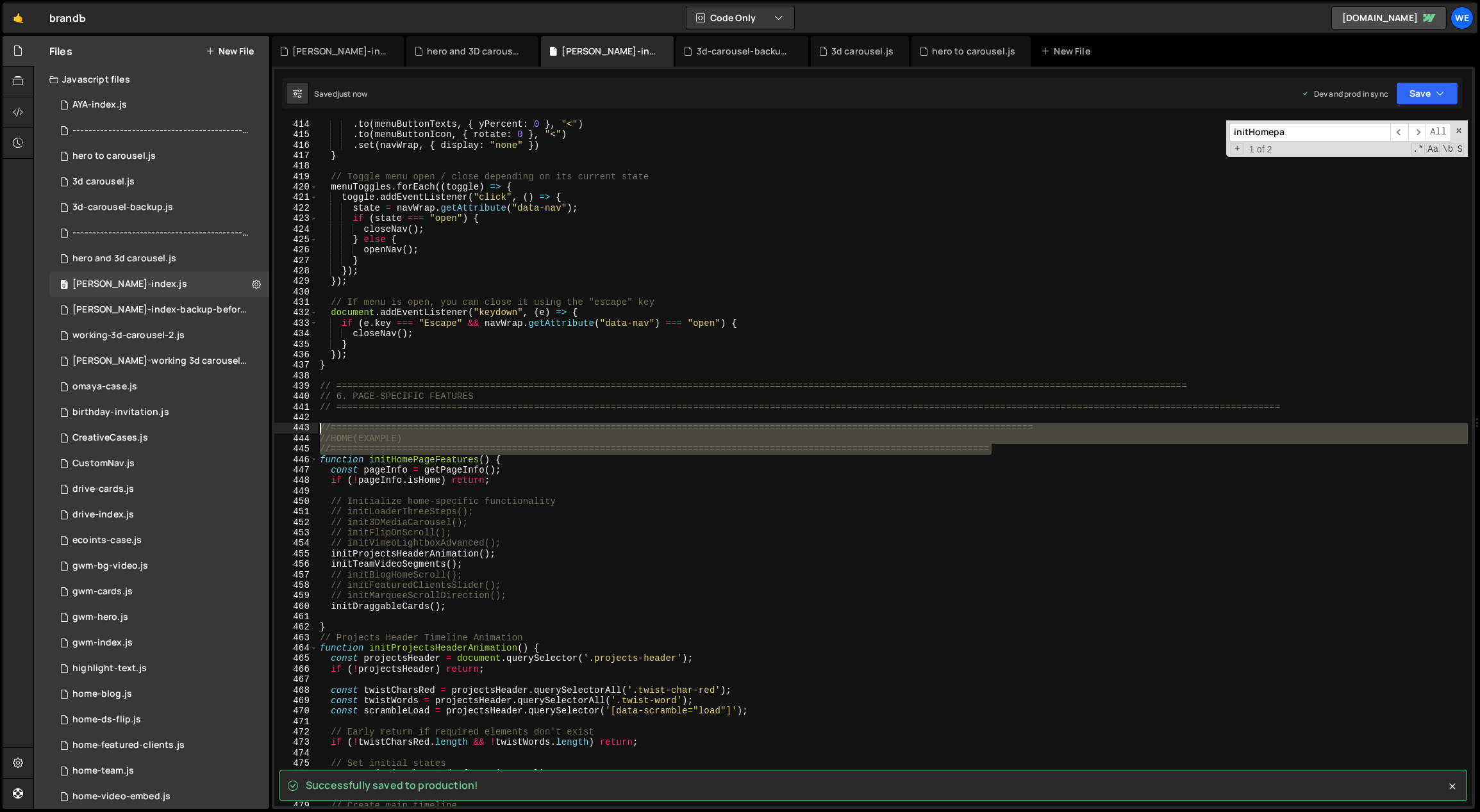
drag, startPoint x: 1024, startPoint y: 444, endPoint x: 315, endPoint y: 425, distance: 709.3
click at [315, 425] on div "initProjectsHeaderAnimation(); 414 415 416 417 418 419 420 421 422 423 424 425 …" at bounding box center [873, 463] width 1198 height 686
click at [444, 626] on div ". to ( menuButtonTexts , { yPercent : 0 } , "<" ) . to ( menuButtonIcon , { rot…" at bounding box center [892, 473] width 1151 height 708
type textarea "}"
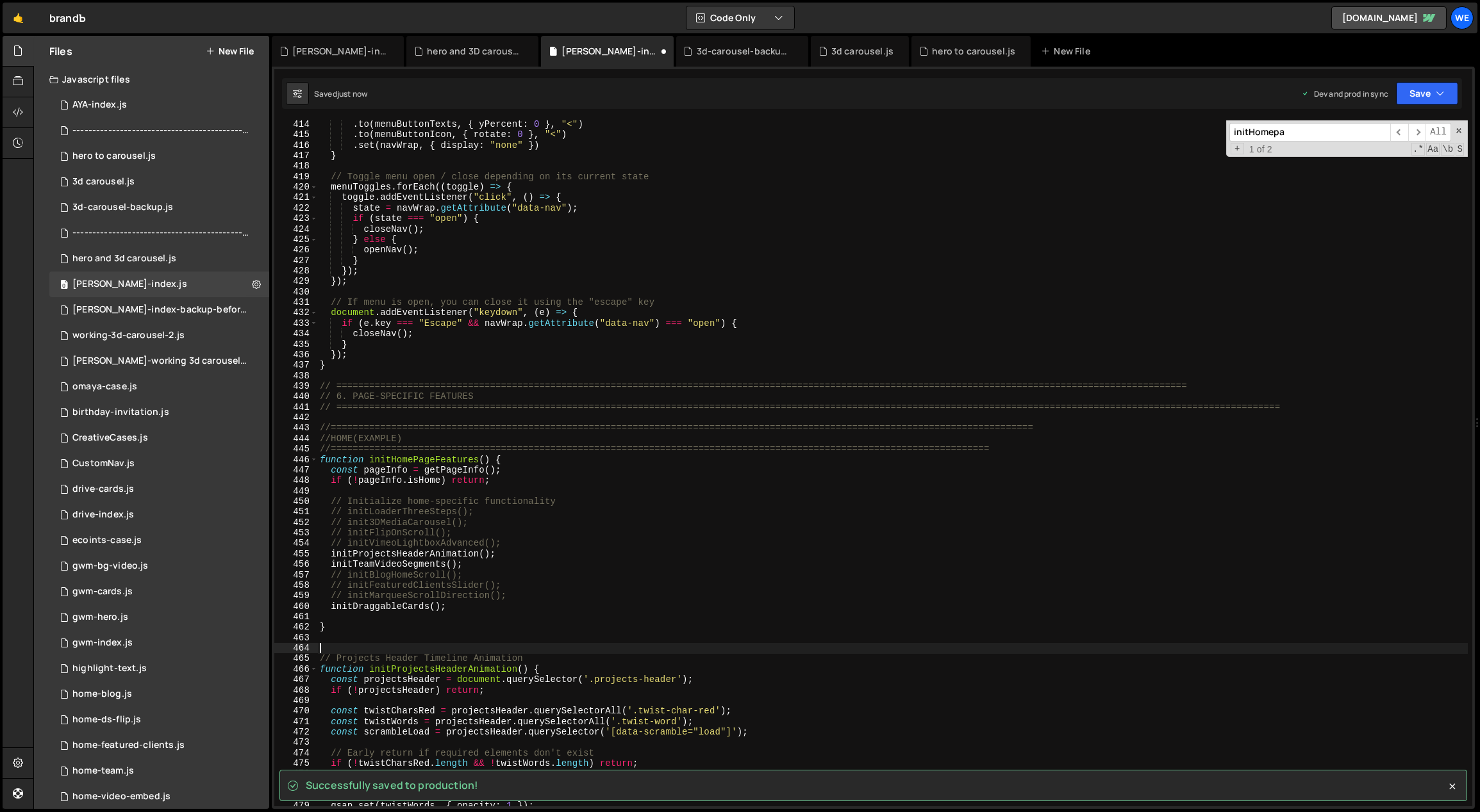
paste textarea "//=============================================================================…"
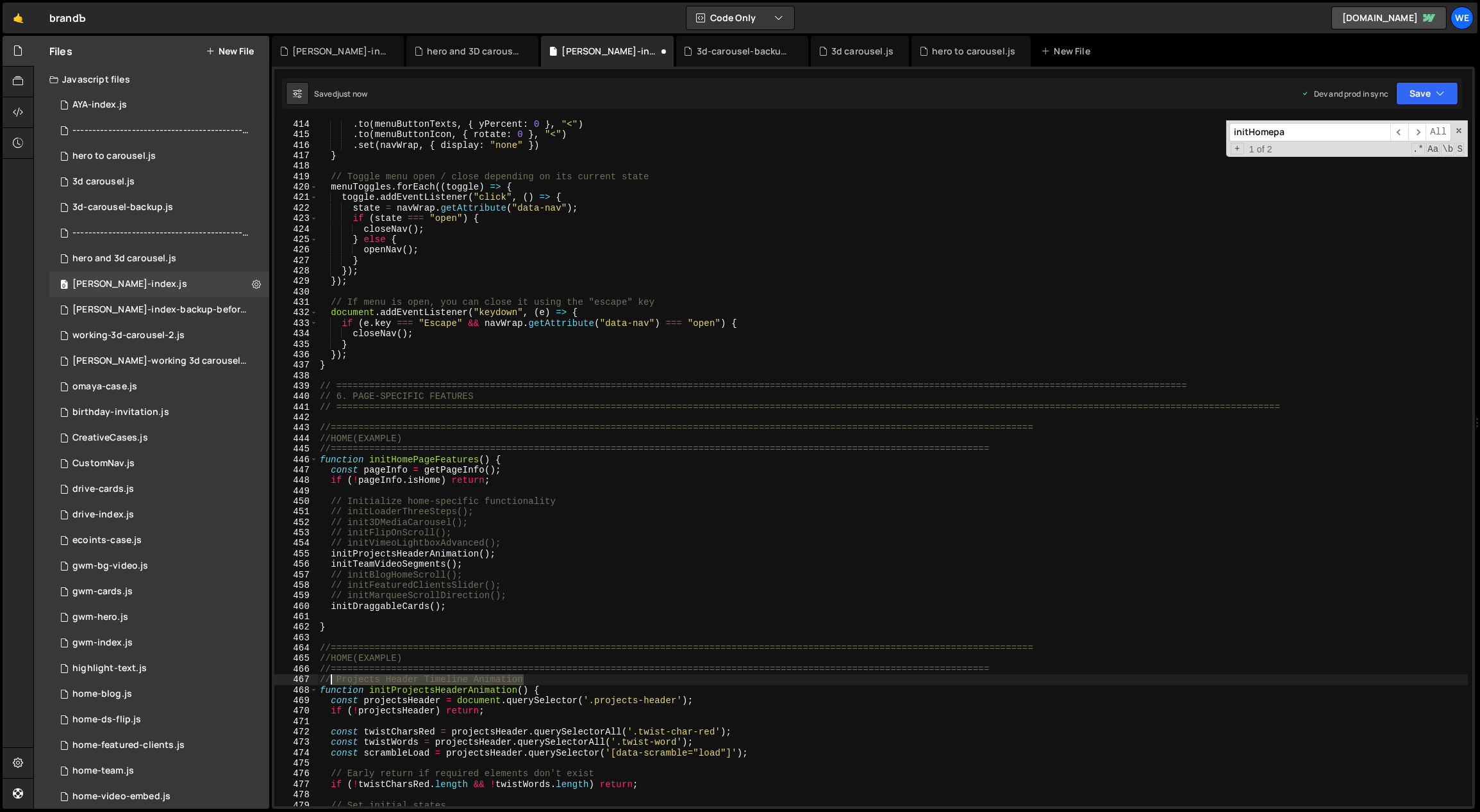
drag, startPoint x: 541, startPoint y: 680, endPoint x: 331, endPoint y: 676, distance: 210.0
click at [331, 676] on div ". to ( menuButtonTexts , { yPercent : 0 } , "<" ) . to ( menuButtonIcon , { rot…" at bounding box center [892, 473] width 1151 height 708
drag, startPoint x: 405, startPoint y: 657, endPoint x: 332, endPoint y: 655, distance: 73.0
click at [332, 655] on div ". to ( menuButtonTexts , { yPercent : 0 } , "<" ) . to ( menuButtonIcon , { rot…" at bounding box center [892, 473] width 1151 height 708
paste textarea "Projects Header Timeline Animation"
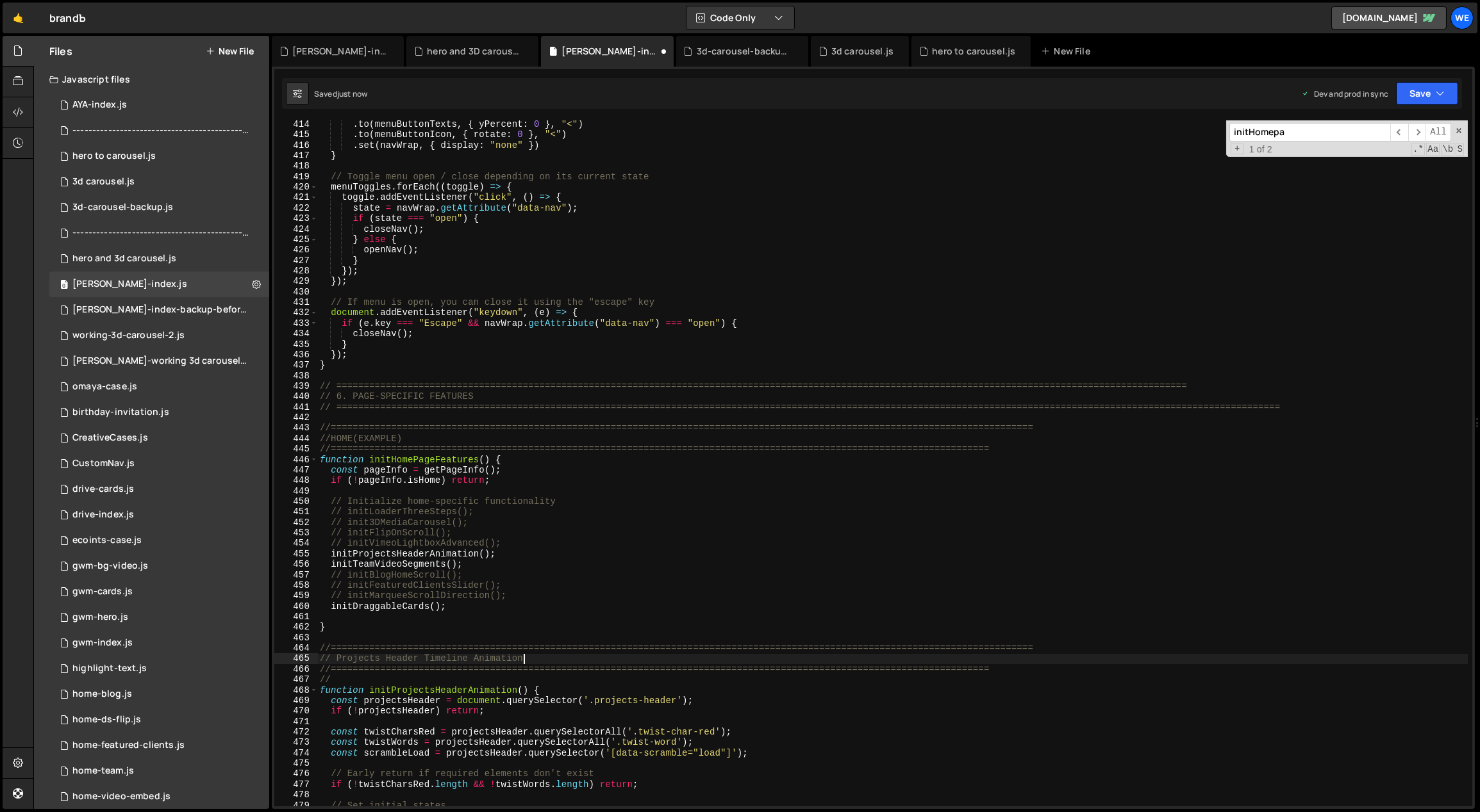
click at [339, 678] on div ". to ( menuButtonTexts , { yPercent : 0 } , "<" ) . to ( menuButtonIcon , { rot…" at bounding box center [892, 473] width 1151 height 708
type textarea "/"
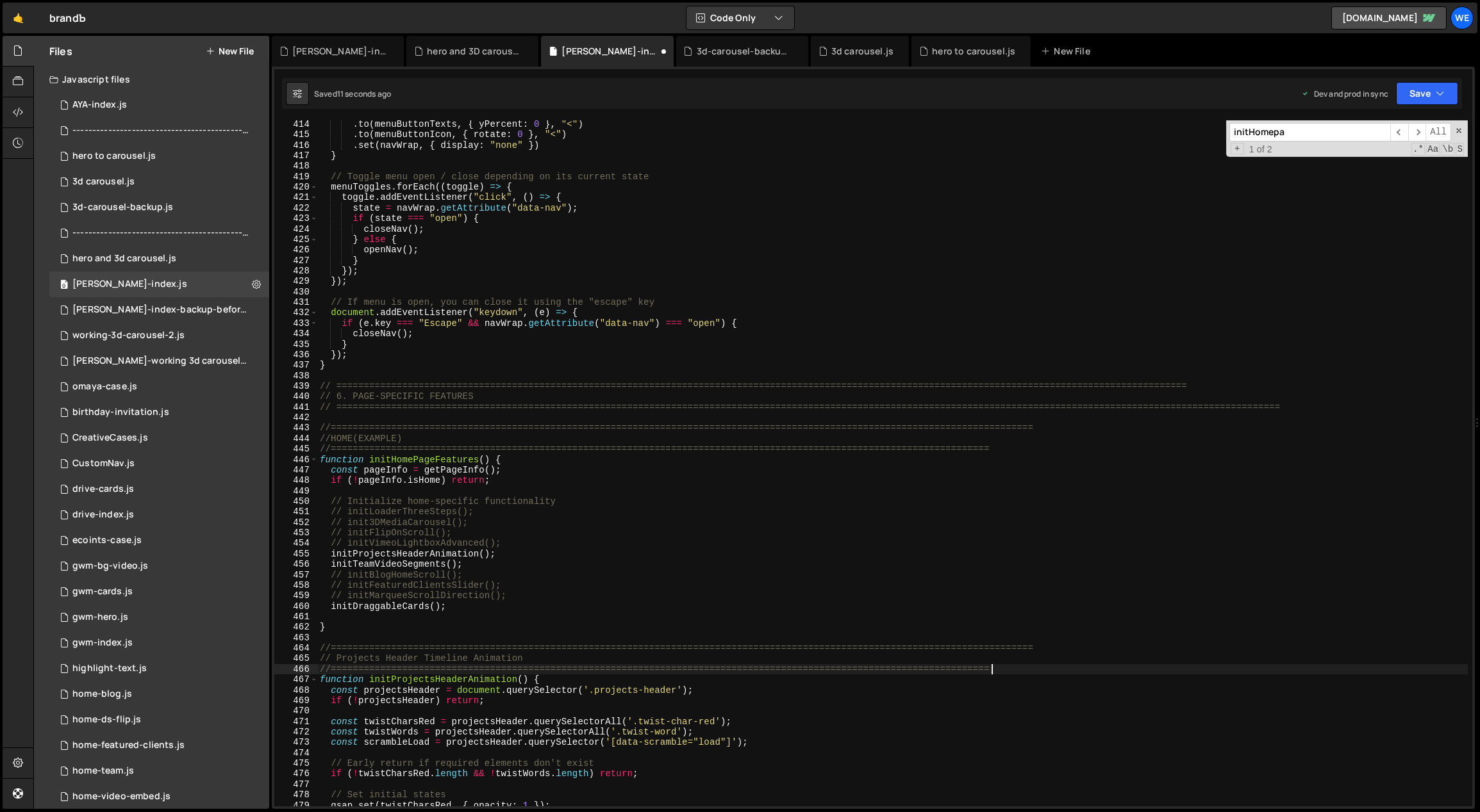
click at [346, 657] on div ". to ( menuButtonTexts , { yPercent : 0 } , "<" ) . to ( menuButtonIcon , { rot…" at bounding box center [892, 473] width 1151 height 708
type textarea "// PROJECTS HEADER TIMELINE ANIMATION"
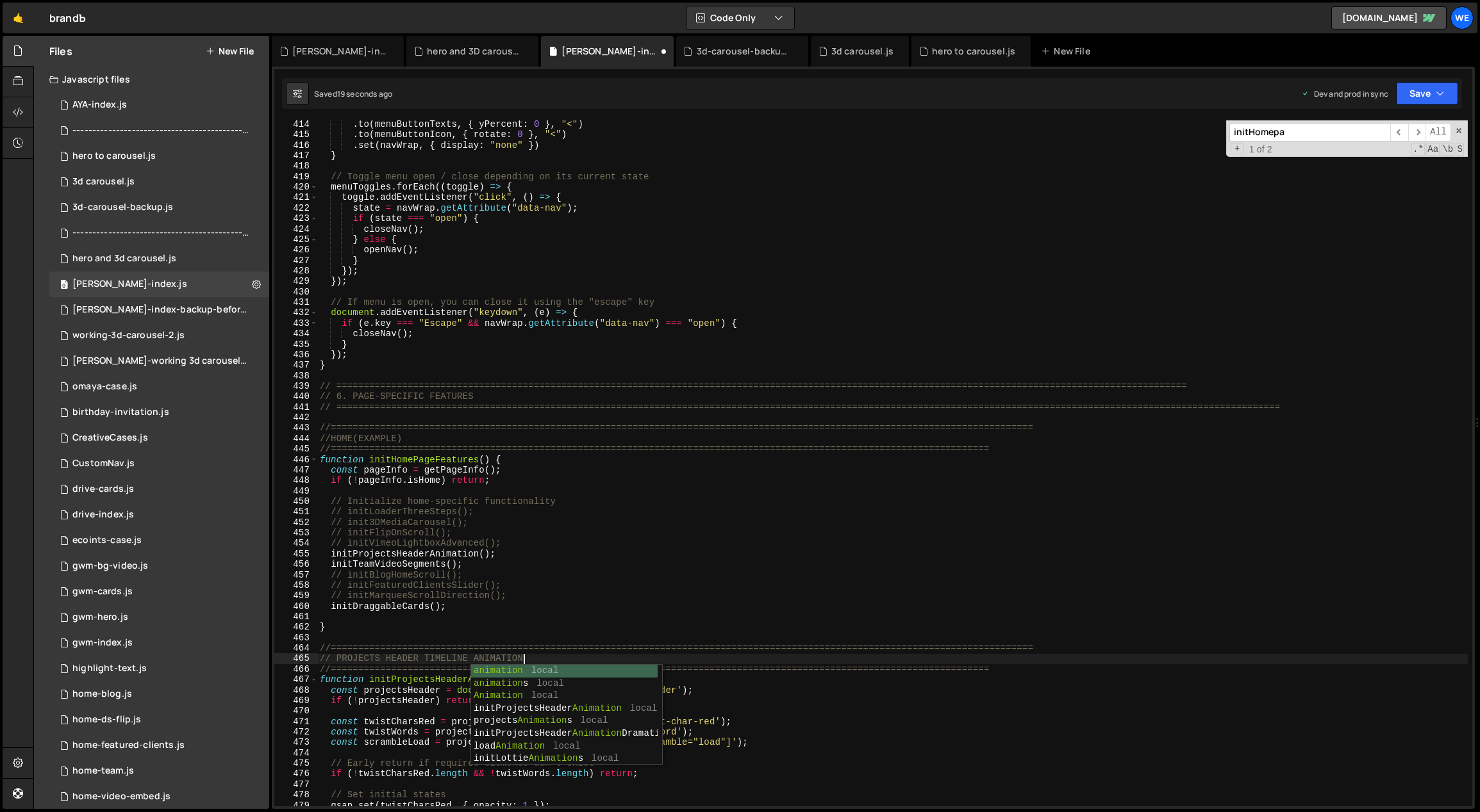
click at [509, 620] on div ". to ( menuButtonTexts , { yPercent : 0 } , "<" ) . to ( menuButtonIcon , { rot…" at bounding box center [892, 473] width 1151 height 708
click at [589, 668] on div ". to ( menuButtonTexts , { yPercent : 0 } , "<" ) . to ( menuButtonIcon , { rot…" at bounding box center [892, 473] width 1151 height 708
click at [582, 660] on div ". to ( menuButtonTexts , { yPercent : 0 } , "<" ) . to ( menuButtonIcon , { rot…" at bounding box center [892, 473] width 1151 height 708
click at [1028, 666] on div ". to ( menuButtonTexts , { yPercent : 0 } , "<" ) . to ( menuButtonIcon , { rot…" at bounding box center [892, 473] width 1151 height 708
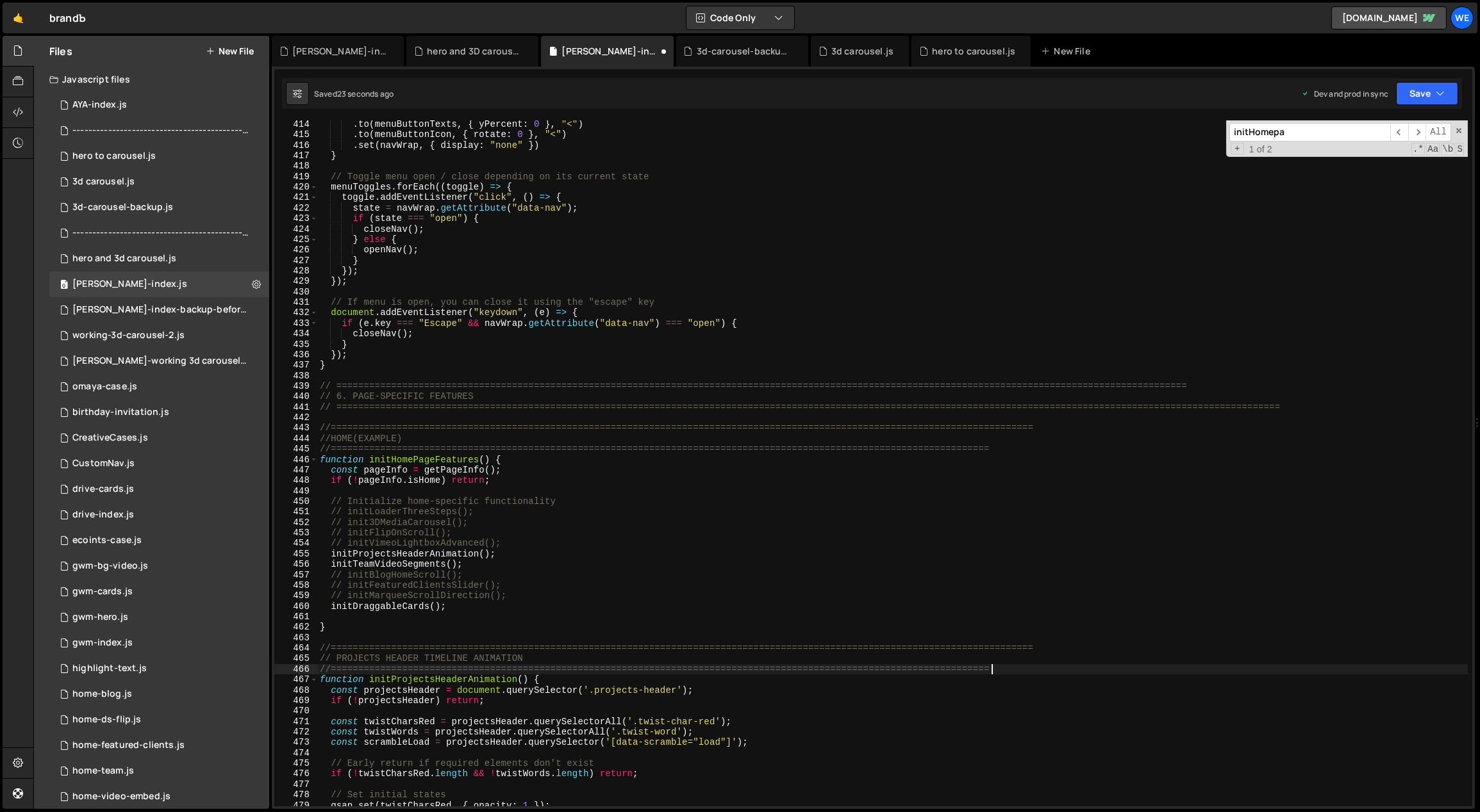
type textarea "//=============================================================================…"
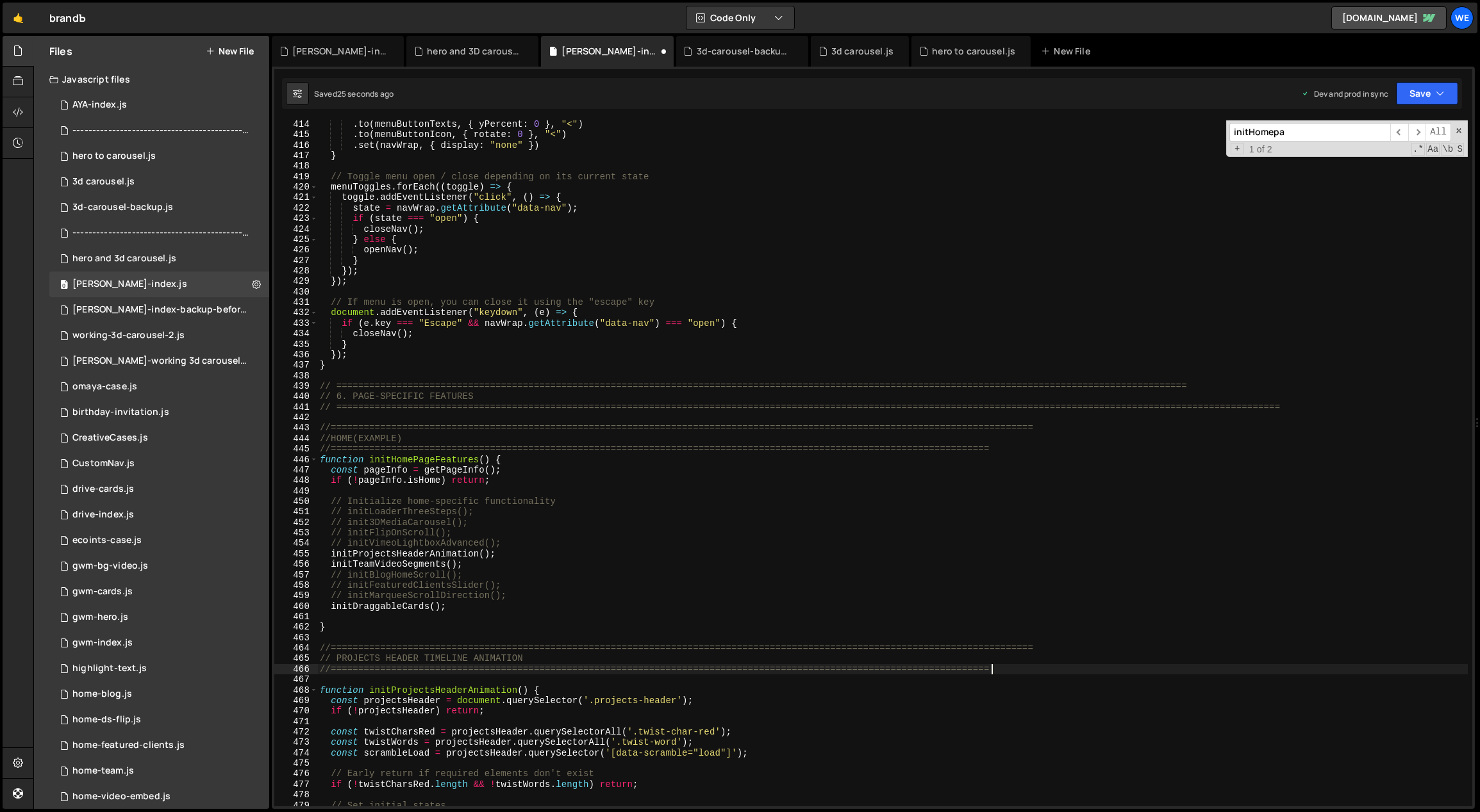
drag, startPoint x: 991, startPoint y: 667, endPoint x: 974, endPoint y: 668, distance: 17.0
click at [972, 667] on div ". to ( menuButtonTexts , { yPercent : 0 } , "<" ) . to ( menuButtonIcon , { rot…" at bounding box center [892, 473] width 1151 height 708
click at [996, 668] on div ". to ( menuButtonTexts , { yPercent : 0 } , "<" ) . to ( menuButtonIcon , { rot…" at bounding box center [892, 463] width 1151 height 686
paste textarea "===="
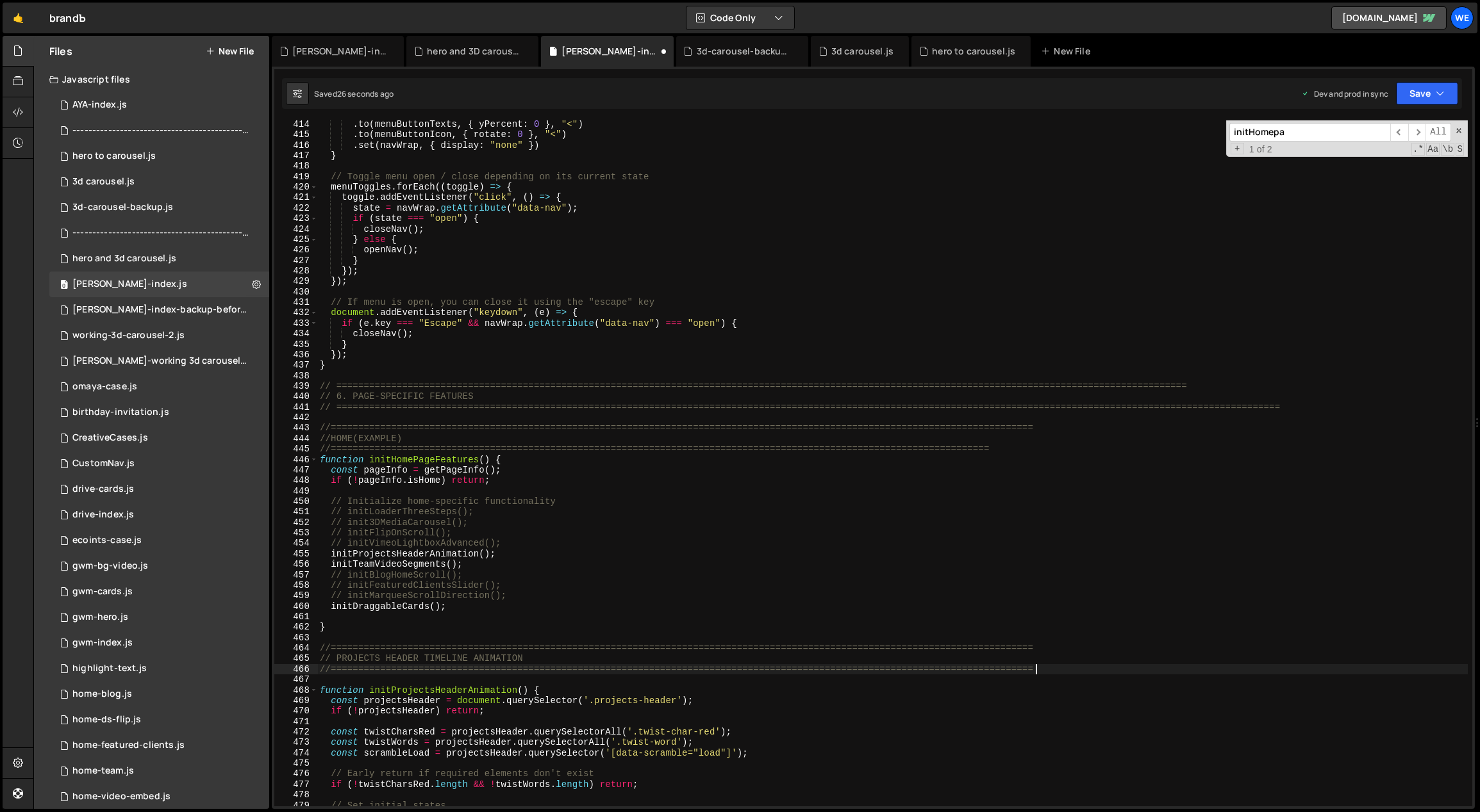
click at [1102, 704] on div ". to ( menuButtonTexts , { yPercent : 0 } , "<" ) . to ( menuButtonIcon , { rot…" at bounding box center [892, 473] width 1151 height 708
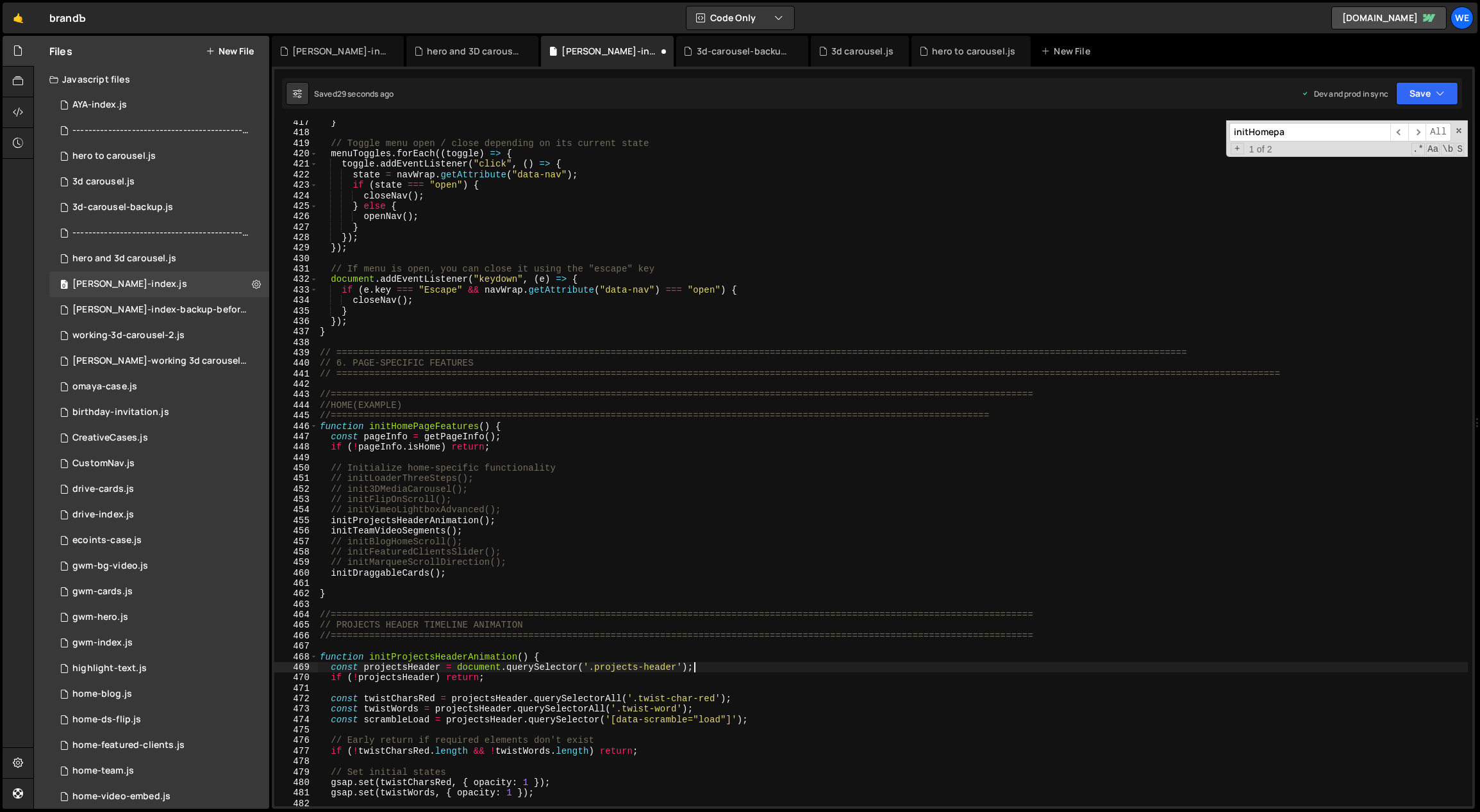
scroll to position [3624, 0]
click at [804, 661] on div "} // Toggle menu open / close depending on its current state menuToggles . forE…" at bounding box center [892, 472] width 1151 height 708
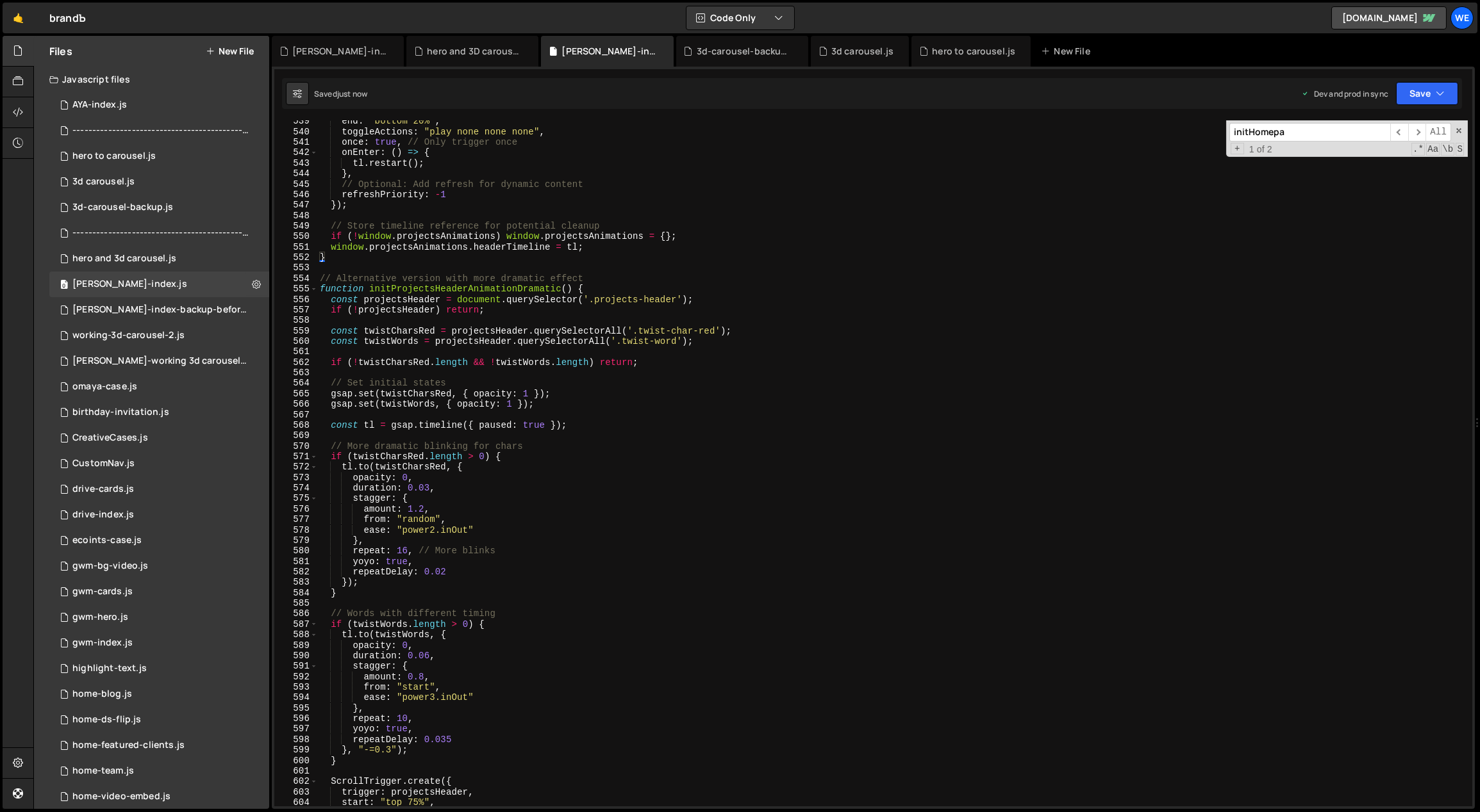
scroll to position [4782, 0]
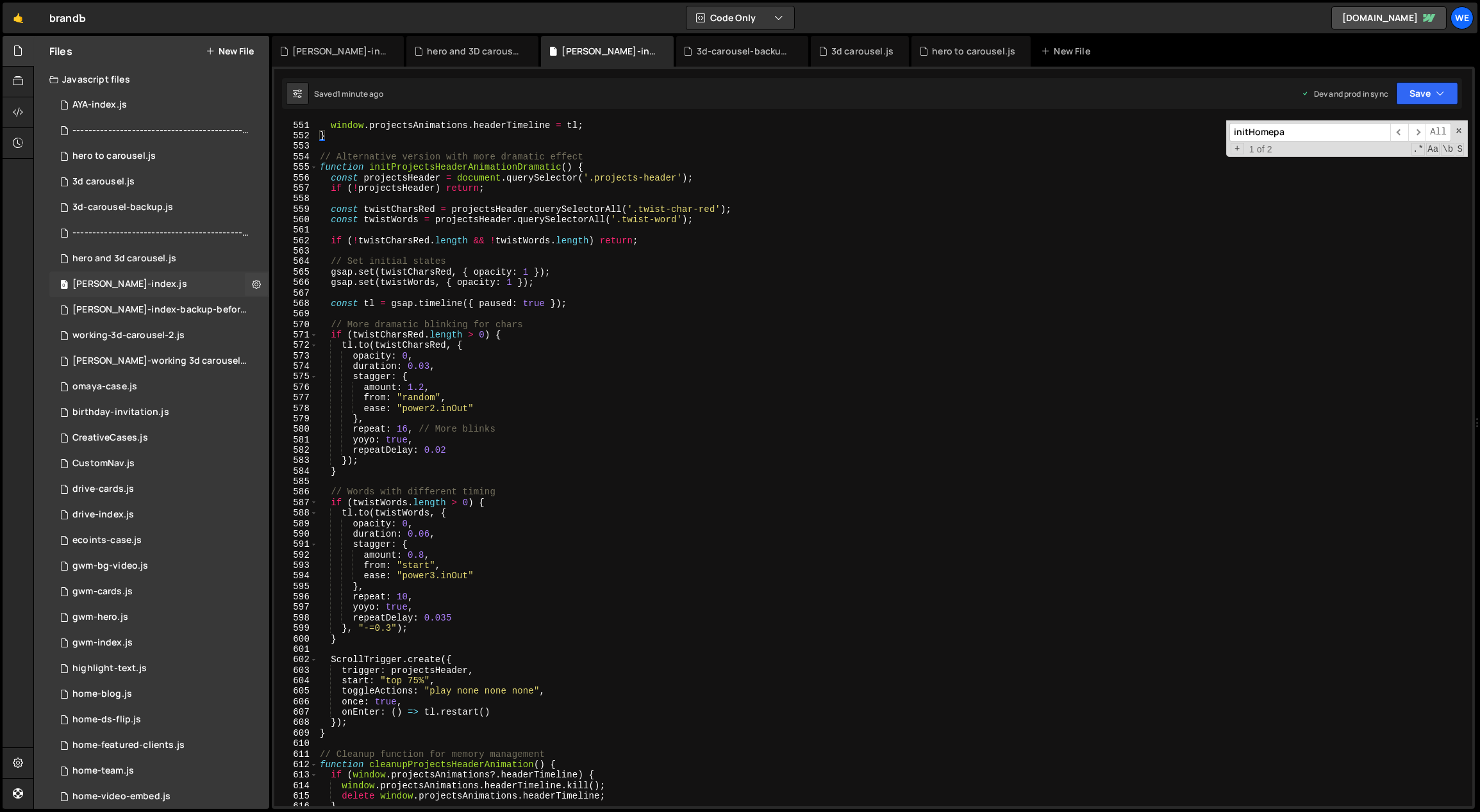
click at [177, 272] on div "0 [PERSON_NAME]-index.js 0" at bounding box center [159, 285] width 220 height 26
click at [184, 281] on div "0 [PERSON_NAME]-index.js 0" at bounding box center [159, 285] width 220 height 26
click at [575, 605] on div "window . projectsAnimations . headerTimeline = tl ; } // Alternative version wi…" at bounding box center [892, 474] width 1151 height 708
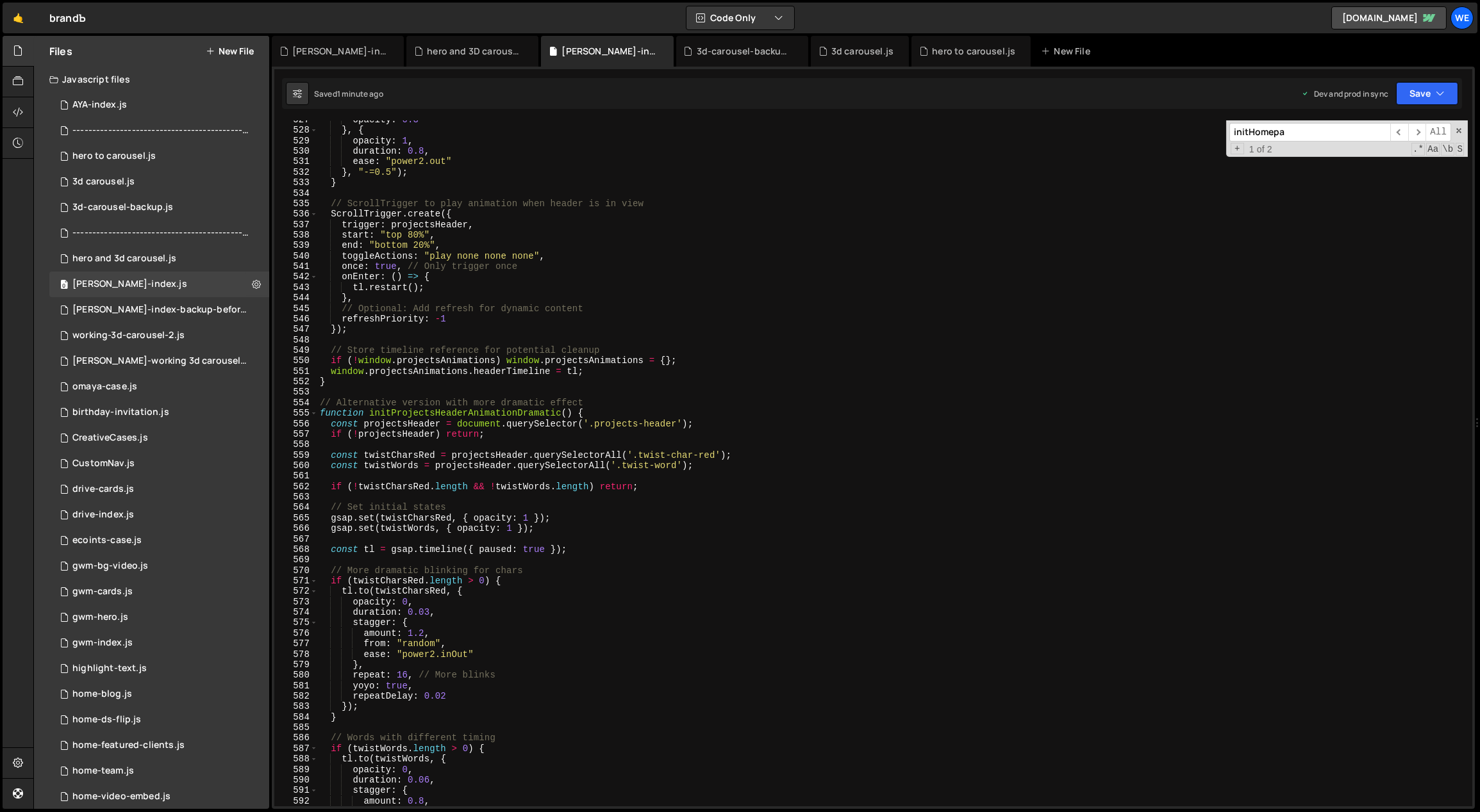
scroll to position [4389, 0]
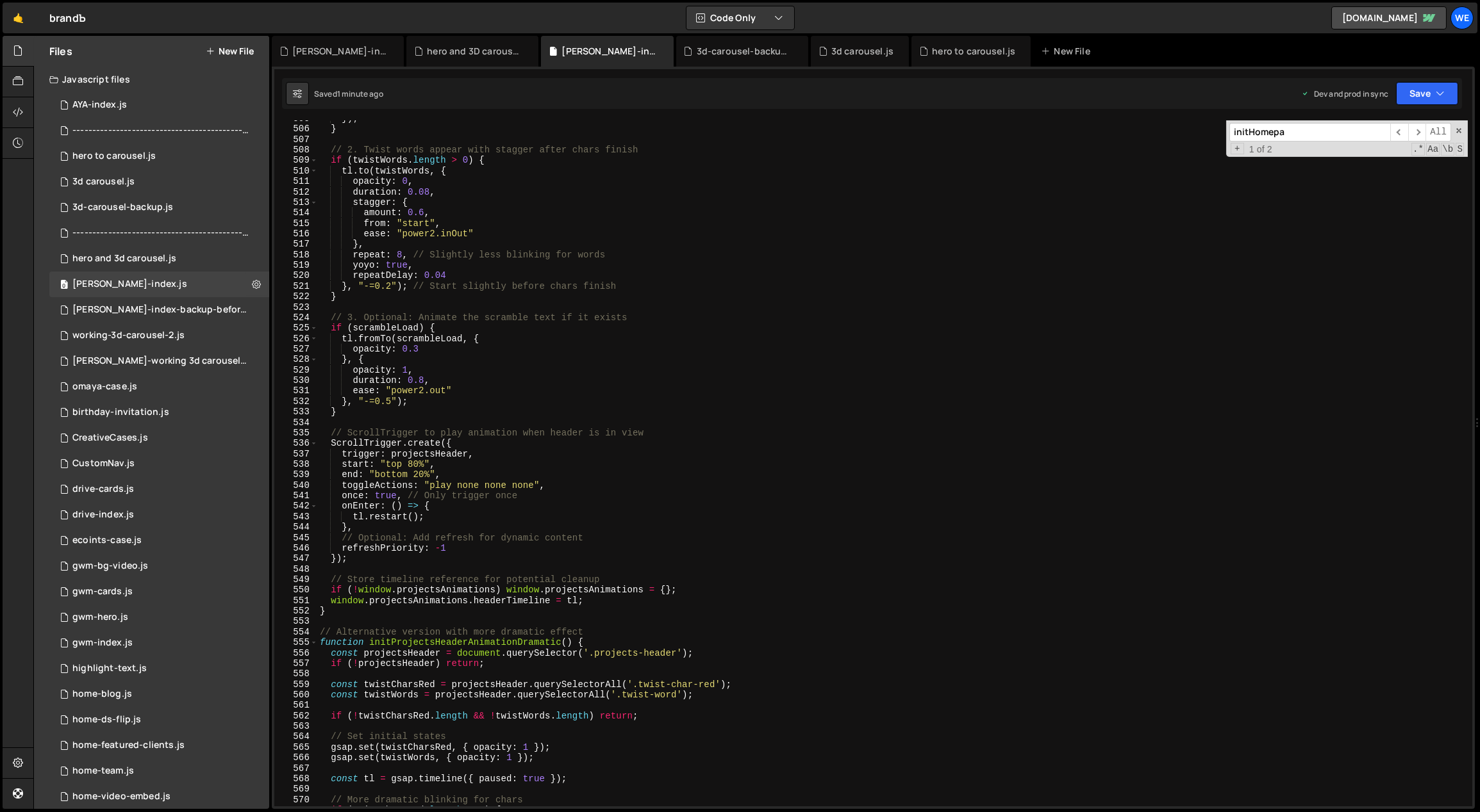
click at [462, 642] on div "}) ; } // 2. Twist words appear with stagger after chars finish if ( twistWords…" at bounding box center [892, 467] width 1151 height 708
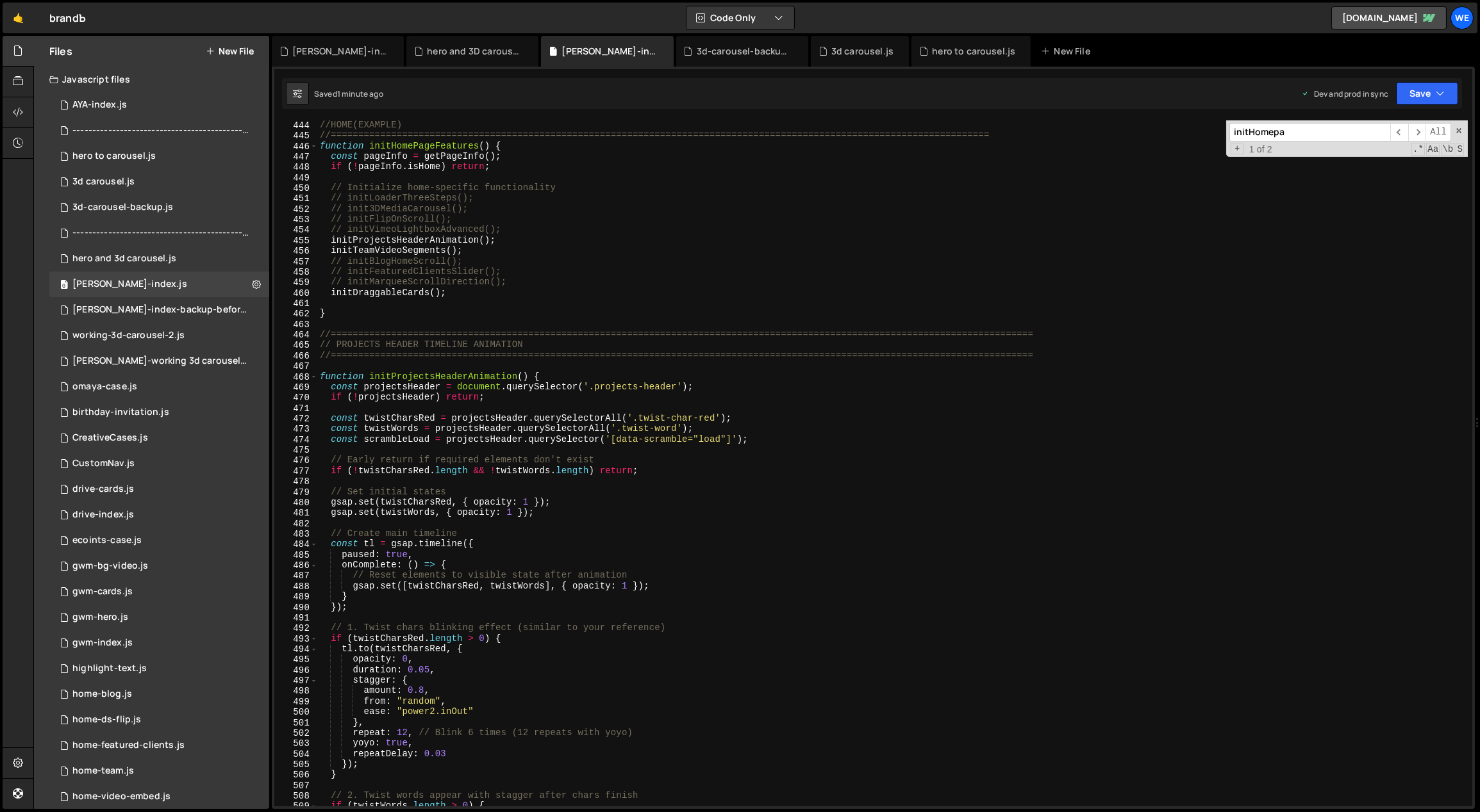
scroll to position [3855, 0]
click at [481, 280] on div "//HOME(EXAMPLE) //=============================================================…" at bounding box center [892, 474] width 1151 height 708
drag, startPoint x: 676, startPoint y: 388, endPoint x: 598, endPoint y: 386, distance: 78.0
click at [596, 386] on div "//HOME(EXAMPLE) //=============================================================…" at bounding box center [892, 474] width 1151 height 708
type textarea "const projectsHeader = document.querySelector('.projects-header');"
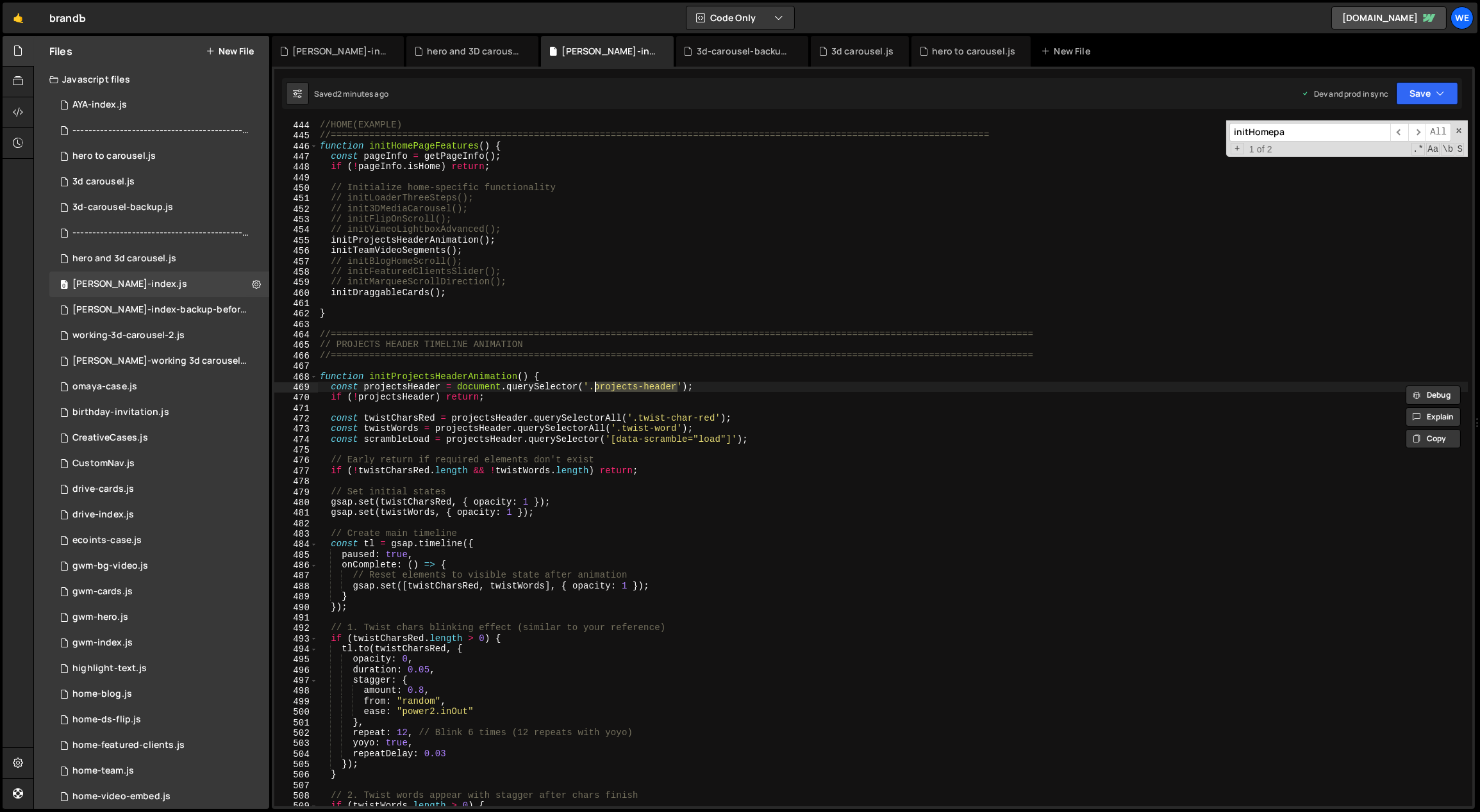
type input "projects-header"
click at [1426, 130] on span "All" at bounding box center [1438, 133] width 26 height 19
click at [1419, 129] on span "​" at bounding box center [1417, 133] width 18 height 19
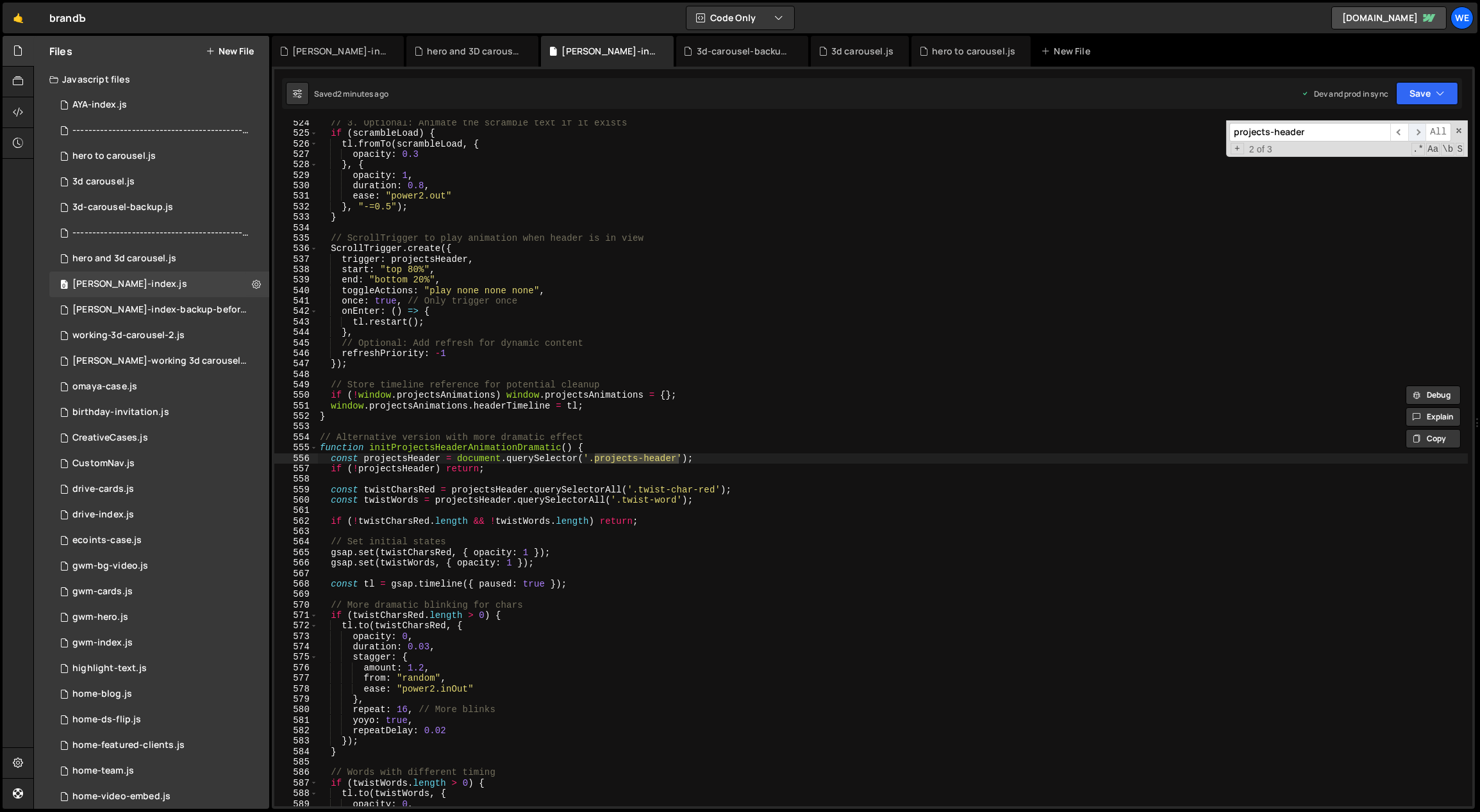
click at [1417, 131] on span "​" at bounding box center [1417, 133] width 18 height 19
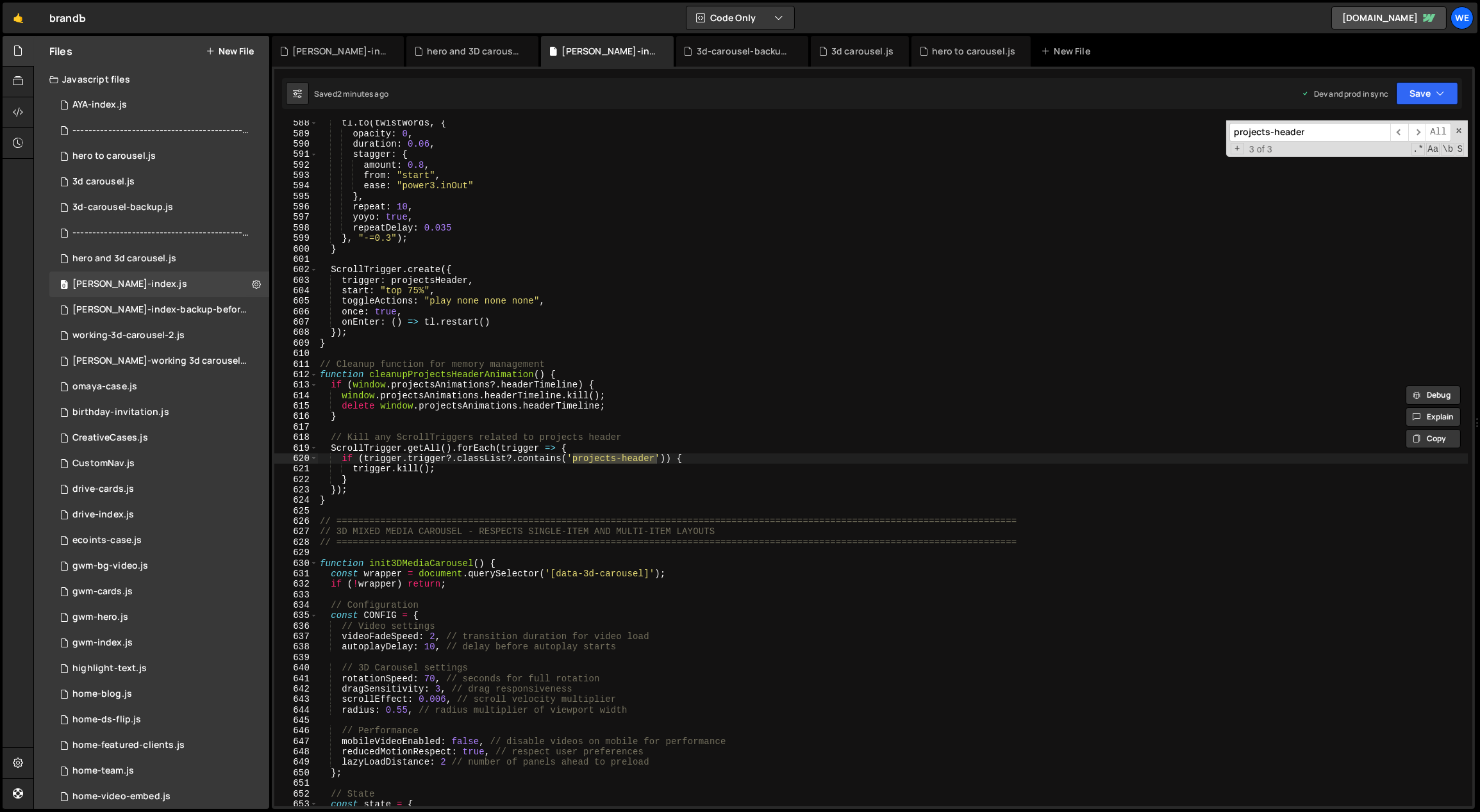
click at [944, 340] on div "tl . to ( twistWords , { opacity : 0 , duration : 0.06 , stagger : { amount : 0…" at bounding box center [892, 472] width 1151 height 708
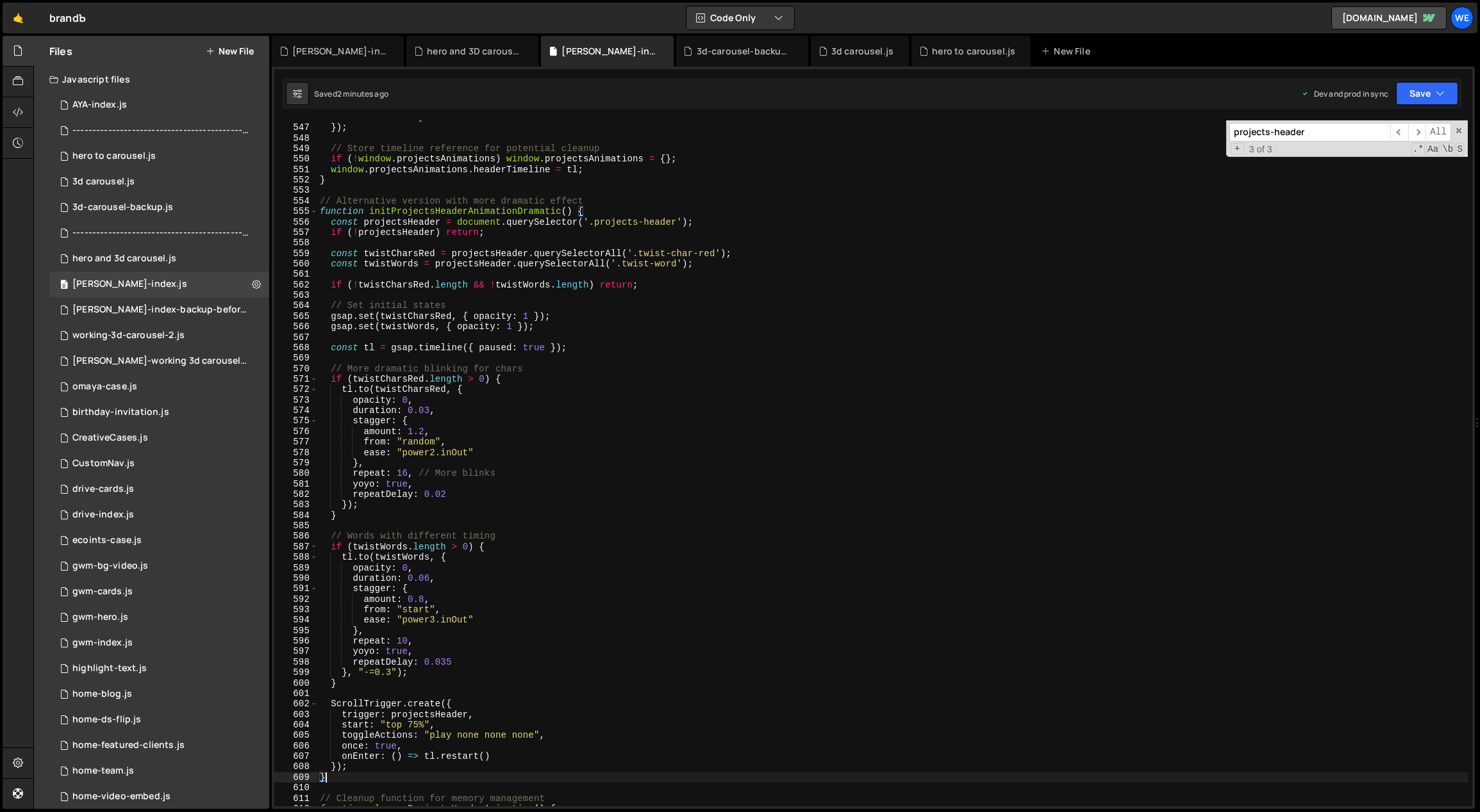
scroll to position [4746, 0]
click at [552, 477] on div "refreshPriority : - 1 }) ; // Store timeline reference for potential cleanup if…" at bounding box center [892, 466] width 1151 height 708
type textarea "repeat: 16, // More blinks"
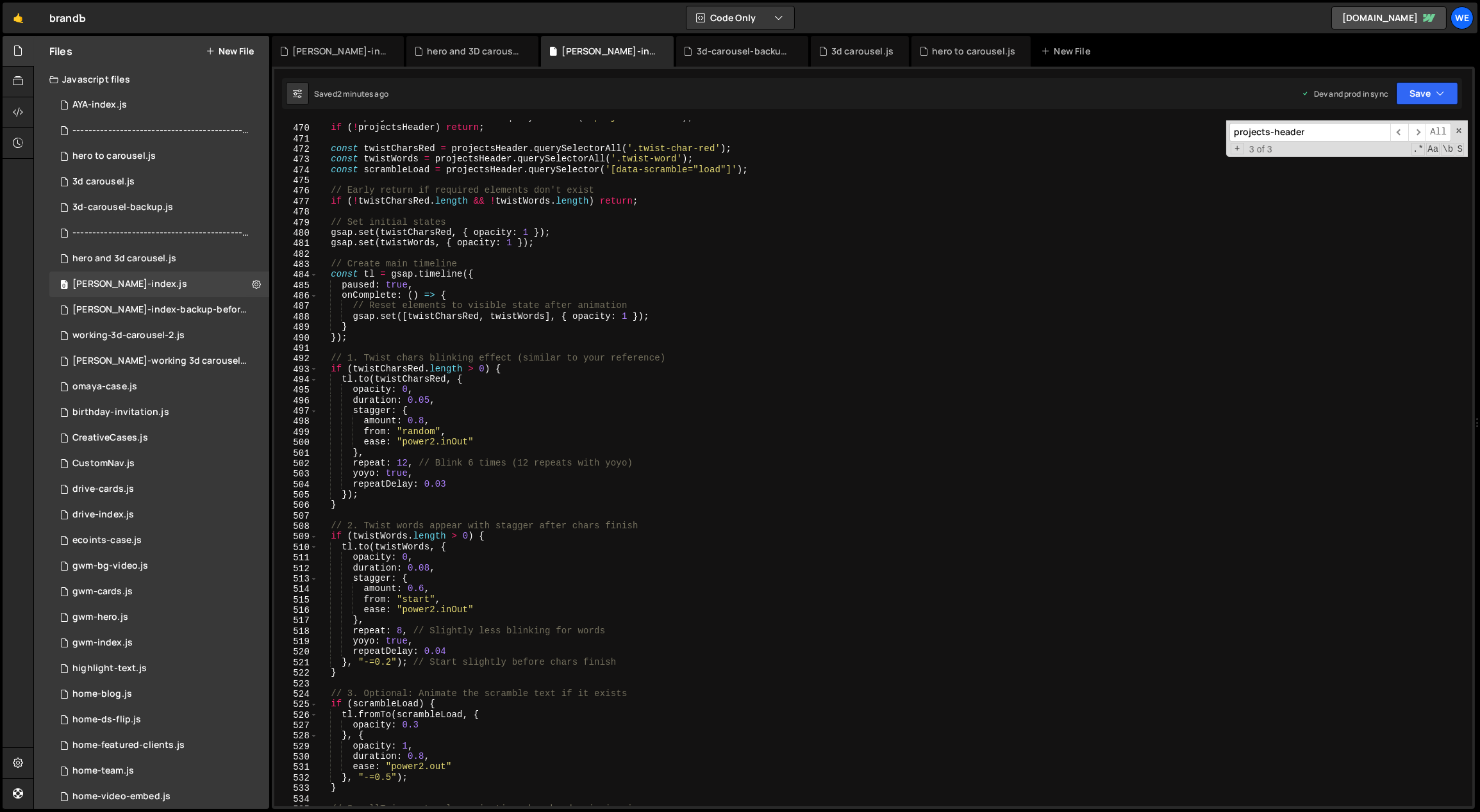
scroll to position [3696, 0]
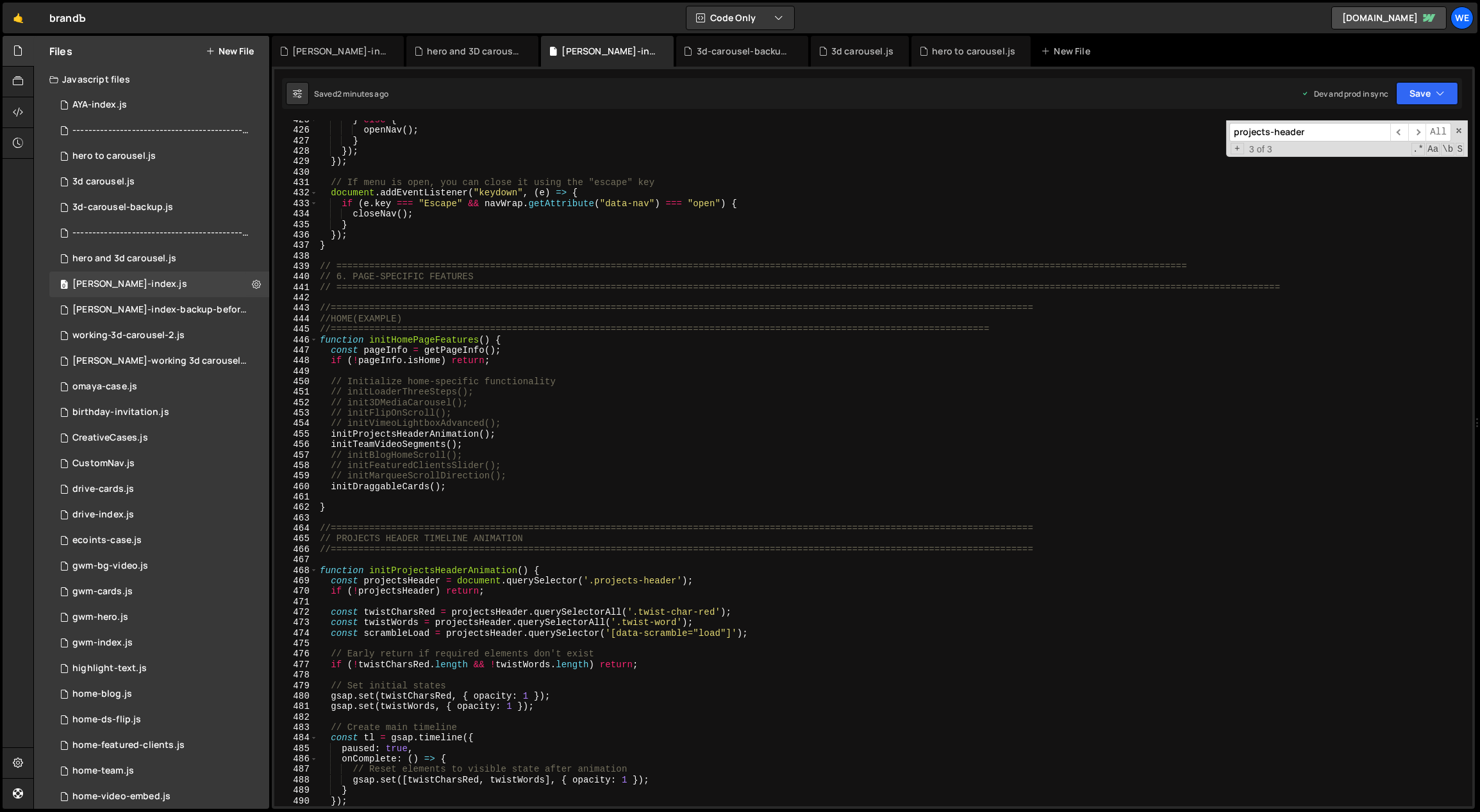
click at [541, 516] on div "} else { openNav ( ) ; } }) ; }) ; // If menu is open, you can close it using t…" at bounding box center [892, 469] width 1151 height 708
click at [681, 450] on div "} else { openNav ( ) ; } }) ; }) ; // If menu is open, you can close it using t…" at bounding box center [892, 469] width 1151 height 708
type textarea "// initBlogHomeScroll();"
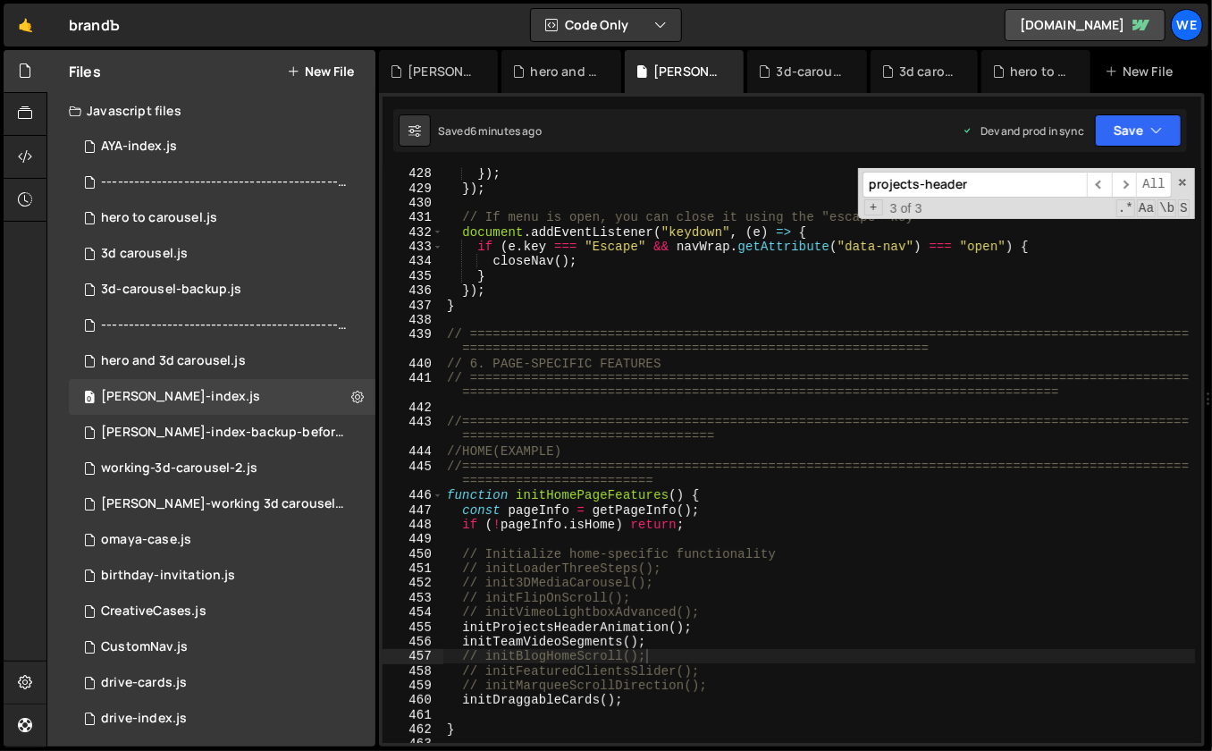
scroll to position [5207, 0]
